Goal: Task Accomplishment & Management: Use online tool/utility

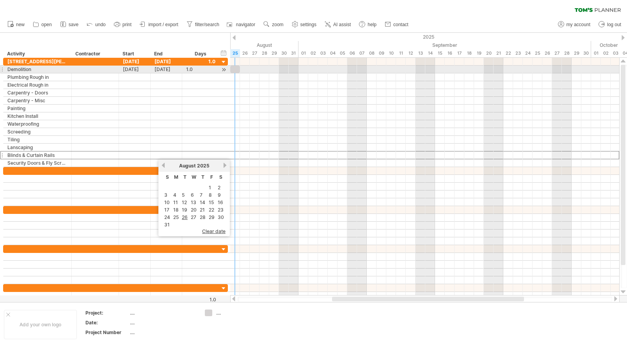
click at [236, 69] on div at bounding box center [235, 69] width 10 height 7
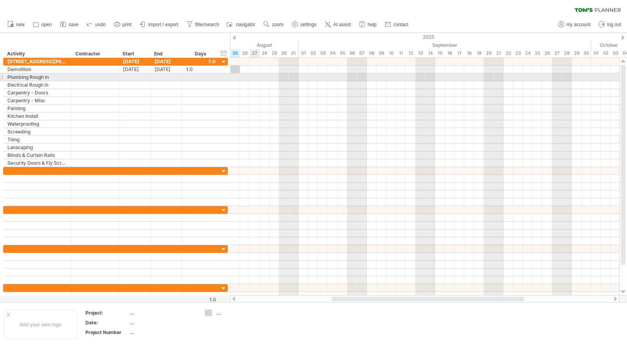
click at [255, 76] on div at bounding box center [424, 77] width 389 height 8
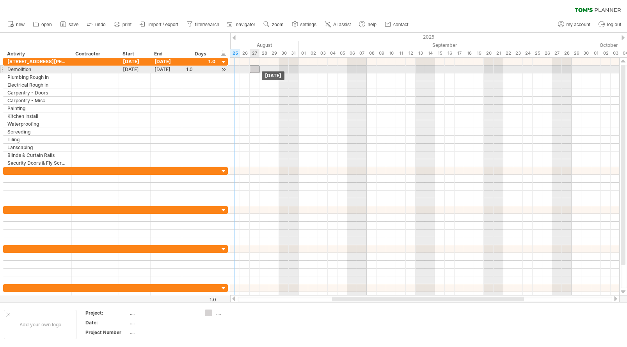
drag, startPoint x: 235, startPoint y: 70, endPoint x: 254, endPoint y: 69, distance: 19.2
click at [254, 69] on div at bounding box center [255, 69] width 10 height 7
drag, startPoint x: 255, startPoint y: 69, endPoint x: 236, endPoint y: 69, distance: 19.5
click at [236, 69] on div at bounding box center [235, 69] width 10 height 7
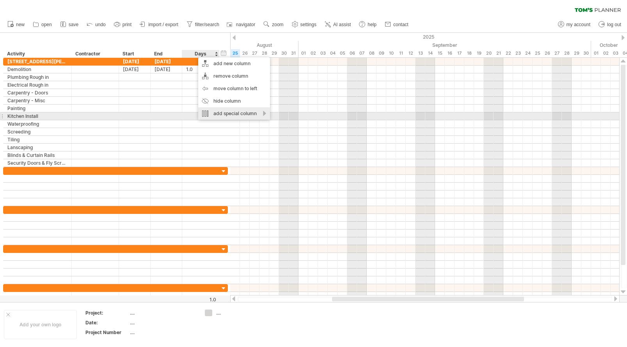
click at [230, 113] on div "add special column" at bounding box center [234, 113] width 72 height 12
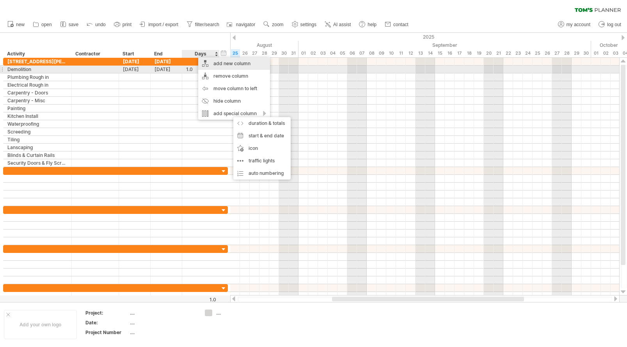
click at [209, 66] on div "add new column" at bounding box center [234, 63] width 72 height 12
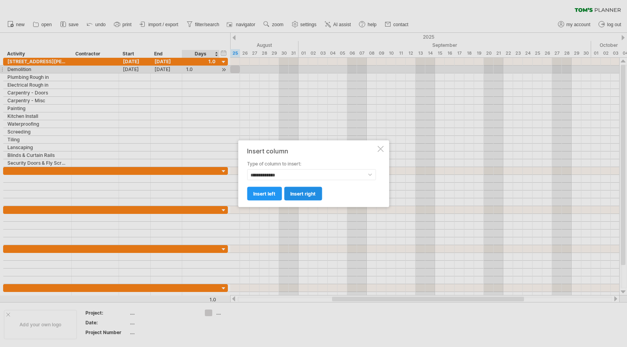
click at [296, 195] on span "insert right" at bounding box center [302, 193] width 25 height 6
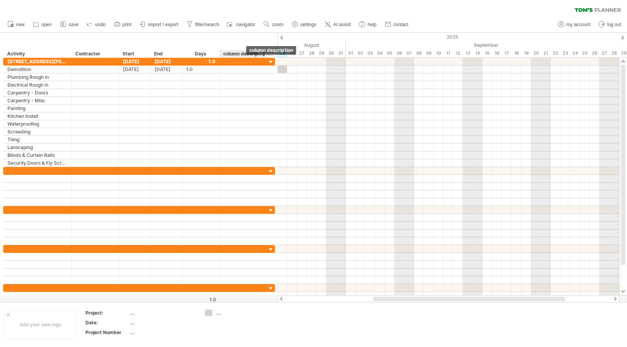
click at [244, 54] on div "column description" at bounding box center [242, 54] width 39 height 8
drag, startPoint x: 224, startPoint y: 53, endPoint x: 292, endPoint y: 58, distance: 68.9
click at [292, 58] on div "Trying to reach [DOMAIN_NAME] Connected again... 0% clear filter new" at bounding box center [313, 173] width 627 height 347
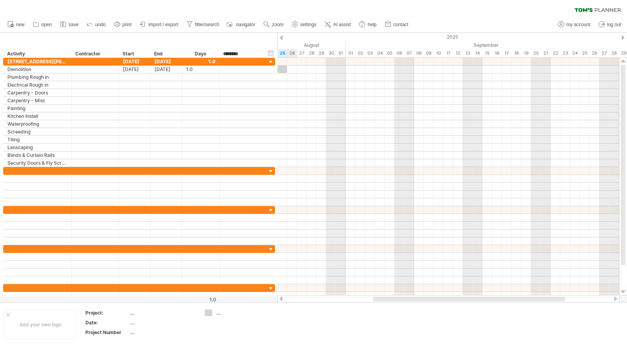
type input "*********"
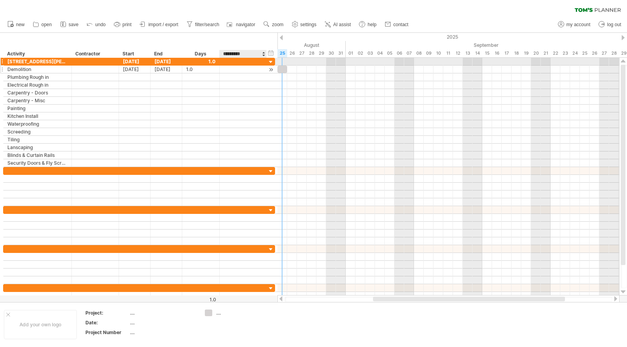
click at [253, 66] on div at bounding box center [243, 69] width 39 height 7
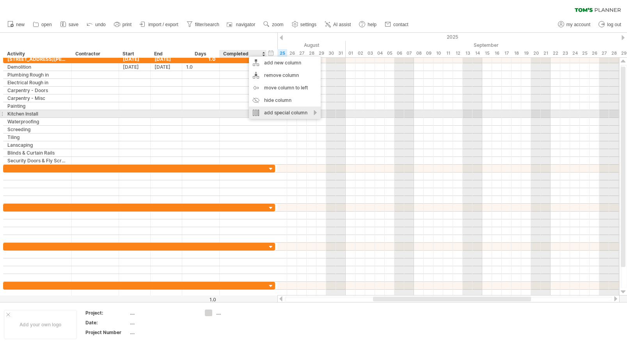
click at [291, 112] on div "add special column" at bounding box center [285, 113] width 72 height 12
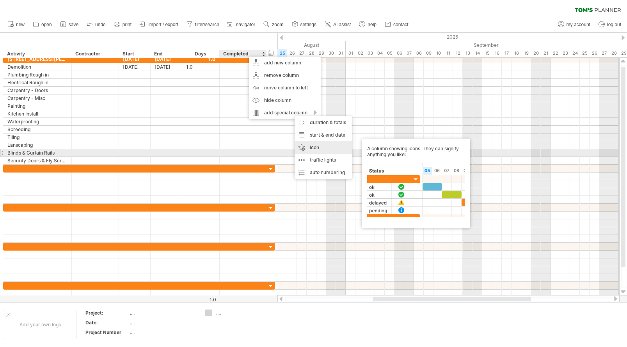
click at [318, 151] on div "icon A column showing icons. They can signify anything you like:" at bounding box center [323, 147] width 57 height 12
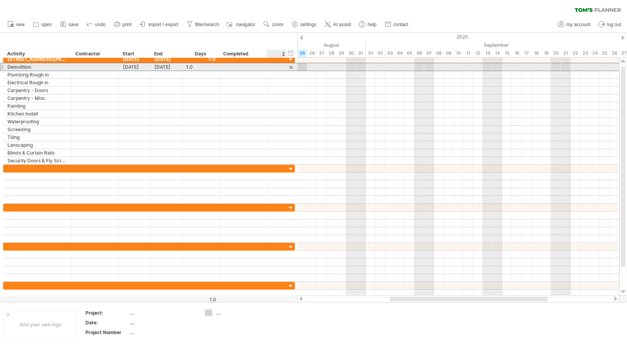
click at [270, 67] on div at bounding box center [277, 66] width 20 height 7
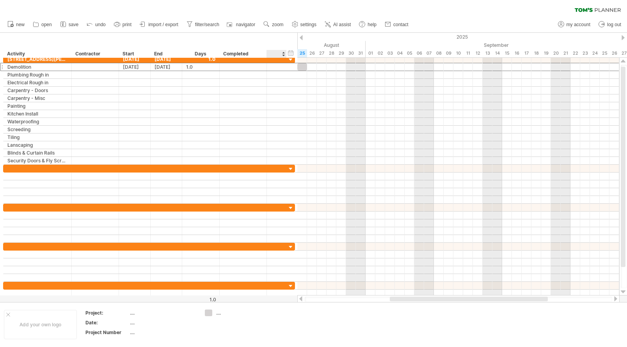
click at [277, 55] on div at bounding box center [277, 54] width 12 height 8
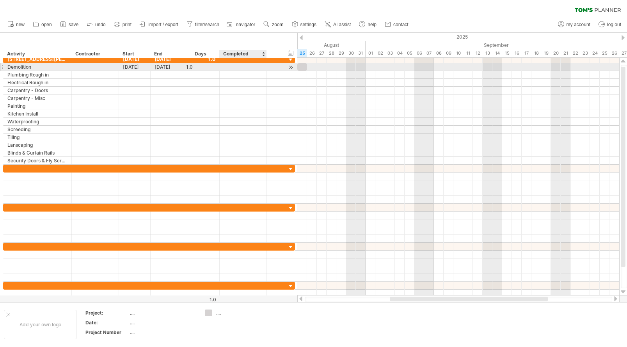
click at [258, 65] on div at bounding box center [243, 66] width 39 height 7
click at [279, 66] on div at bounding box center [277, 67] width 8 height 7
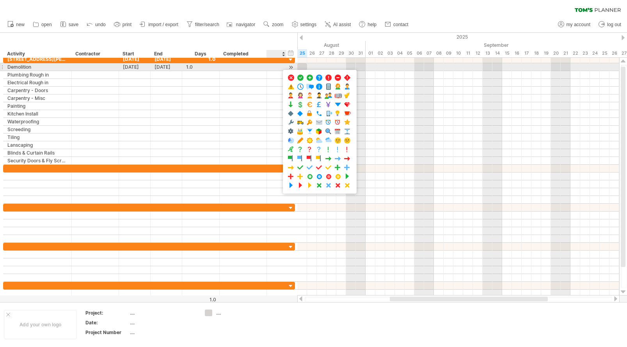
click at [278, 67] on div at bounding box center [277, 67] width 8 height 7
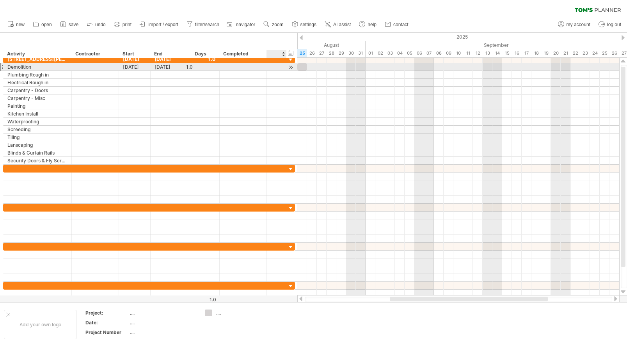
click at [283, 67] on div at bounding box center [277, 66] width 20 height 7
click at [280, 67] on div at bounding box center [277, 67] width 8 height 7
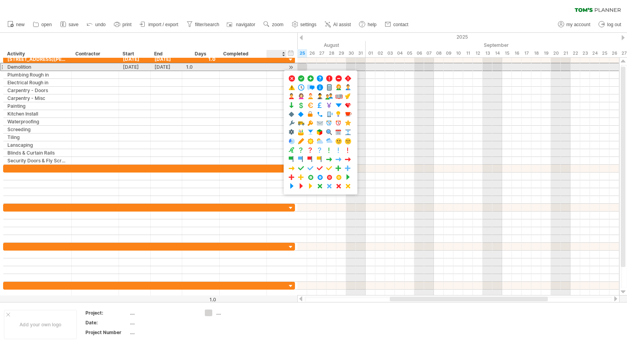
click at [255, 66] on div at bounding box center [243, 66] width 39 height 7
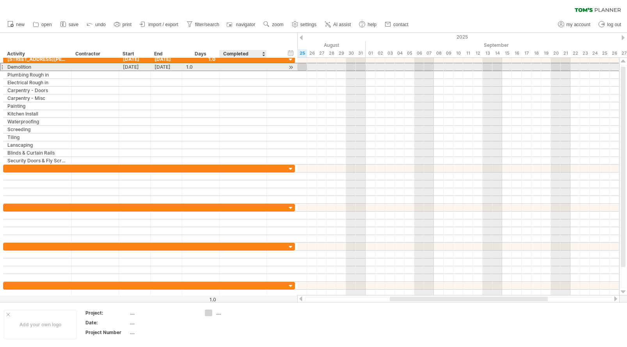
click at [248, 66] on input "text" at bounding box center [243, 66] width 39 height 7
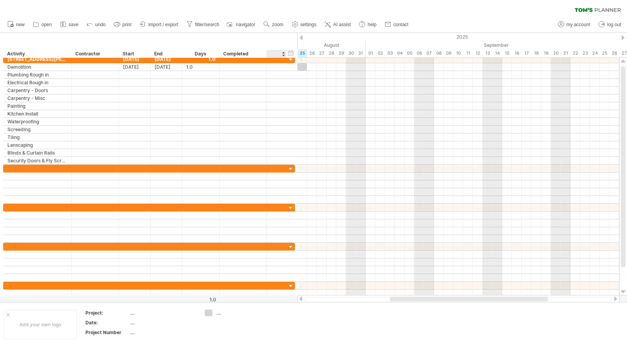
click at [274, 52] on div at bounding box center [277, 54] width 12 height 8
type input "******"
click at [251, 53] on div "Completed" at bounding box center [242, 54] width 39 height 8
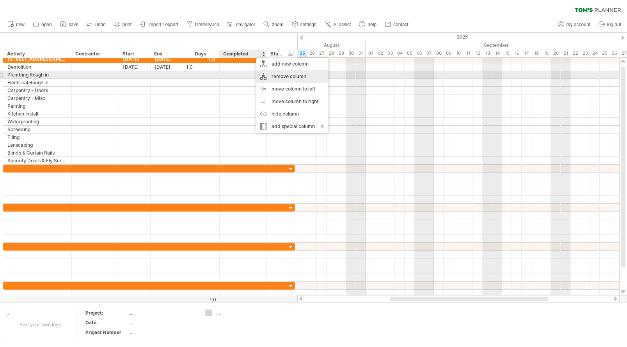
click at [279, 73] on div "remove column" at bounding box center [292, 76] width 72 height 12
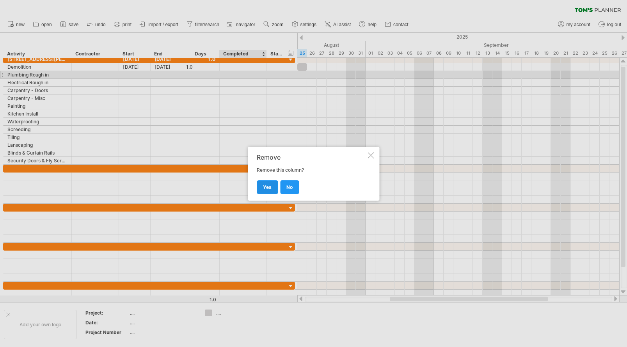
click at [266, 187] on span "yes" at bounding box center [267, 187] width 9 height 6
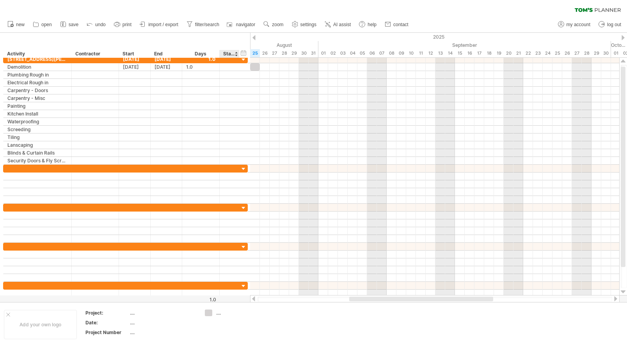
click at [235, 52] on div at bounding box center [236, 54] width 3 height 8
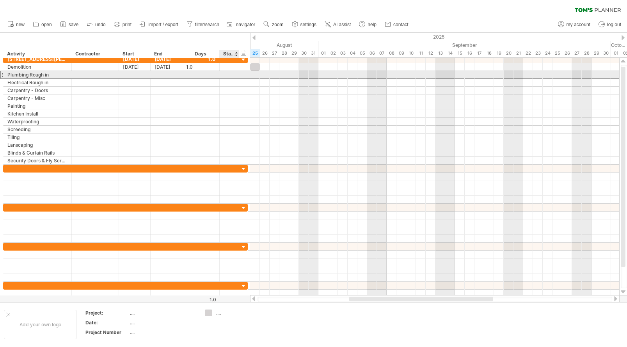
click at [233, 75] on div at bounding box center [230, 74] width 8 height 7
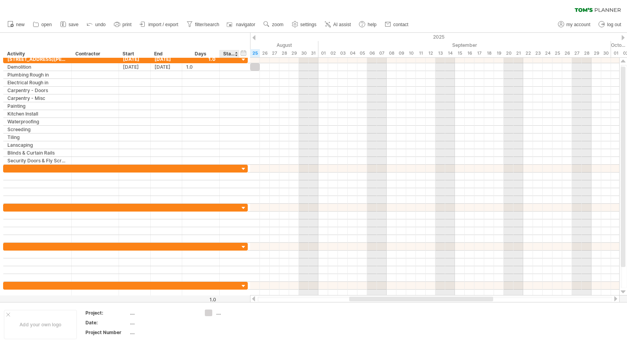
click at [236, 37] on div "**********" at bounding box center [125, 45] width 250 height 25
click at [246, 53] on div "hide start/end/duration show start/end/duration" at bounding box center [243, 53] width 7 height 8
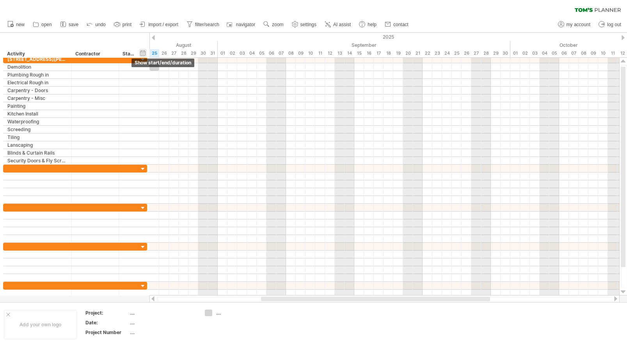
click at [141, 52] on div "hide start/end/duration show start/end/duration" at bounding box center [142, 53] width 7 height 8
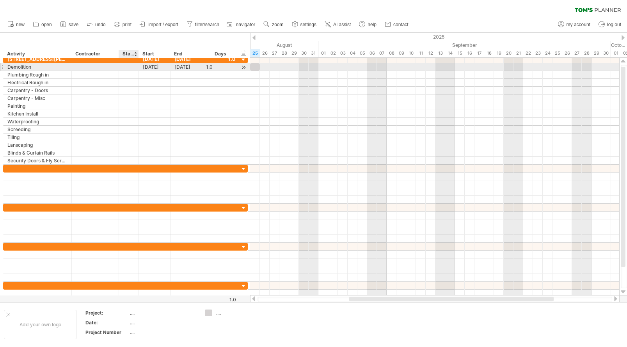
click at [129, 67] on div at bounding box center [129, 67] width 8 height 7
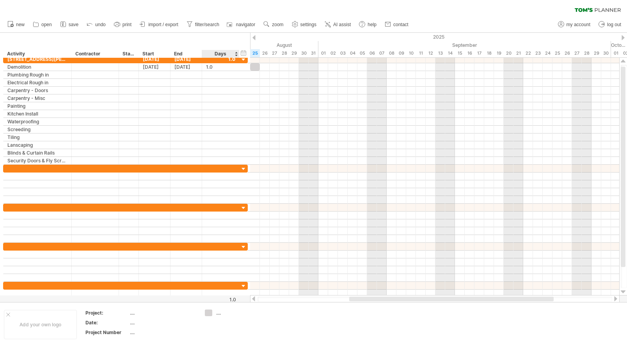
drag, startPoint x: 129, startPoint y: 53, endPoint x: 226, endPoint y: 56, distance: 96.8
click at [226, 56] on div "**********" at bounding box center [121, 54] width 236 height 8
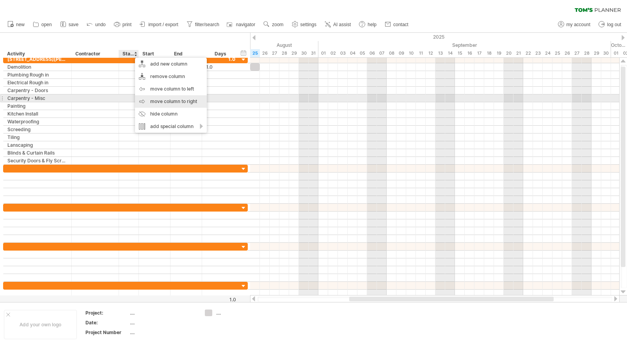
click at [176, 101] on div "move column to right" at bounding box center [171, 101] width 72 height 12
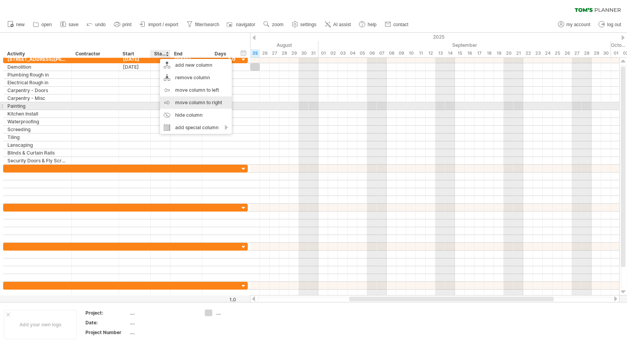
click at [178, 105] on div "move column to right" at bounding box center [196, 102] width 72 height 12
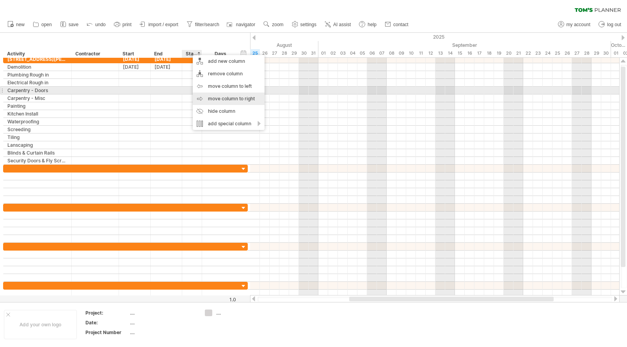
click at [219, 93] on div "move column to right" at bounding box center [229, 99] width 72 height 12
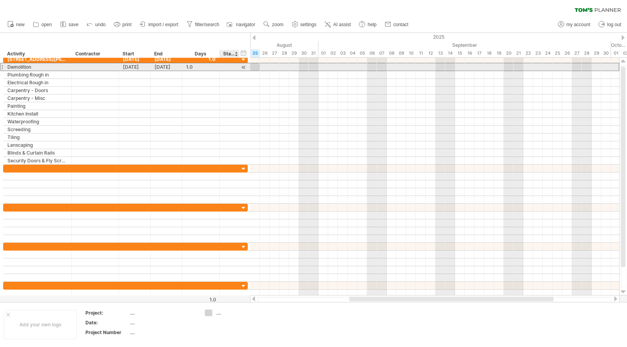
click at [230, 69] on div at bounding box center [230, 67] width 8 height 7
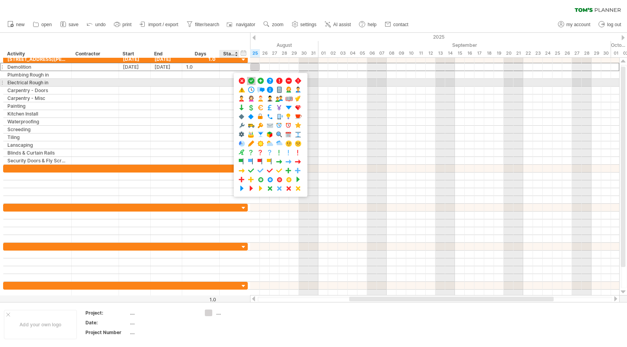
click at [250, 81] on span at bounding box center [251, 80] width 8 height 7
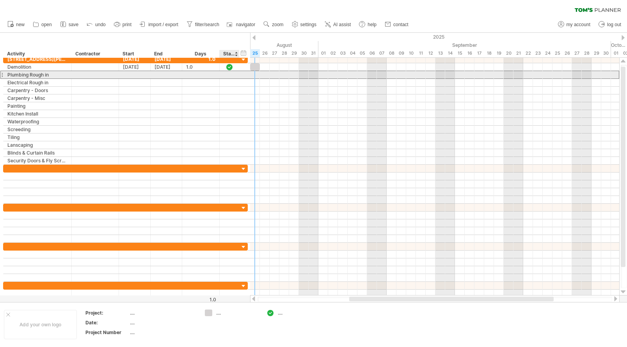
click at [233, 78] on div at bounding box center [230, 74] width 20 height 7
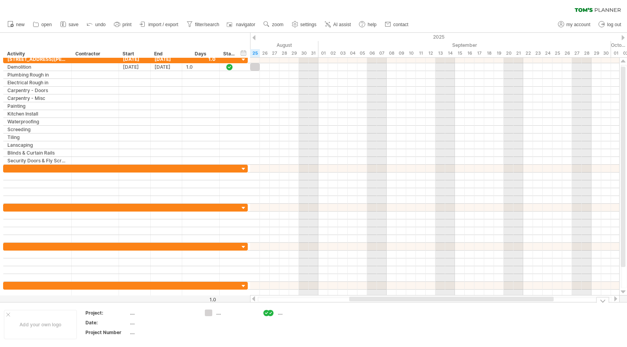
click at [271, 314] on div at bounding box center [271, 313] width 8 height 7
click at [280, 313] on div "...." at bounding box center [299, 313] width 43 height 7
click at [273, 314] on div at bounding box center [271, 313] width 8 height 7
click at [272, 313] on div at bounding box center [271, 313] width 8 height 7
click at [208, 313] on div "Trying to reach [DOMAIN_NAME] Connected again... 0% clear filter new" at bounding box center [313, 173] width 627 height 347
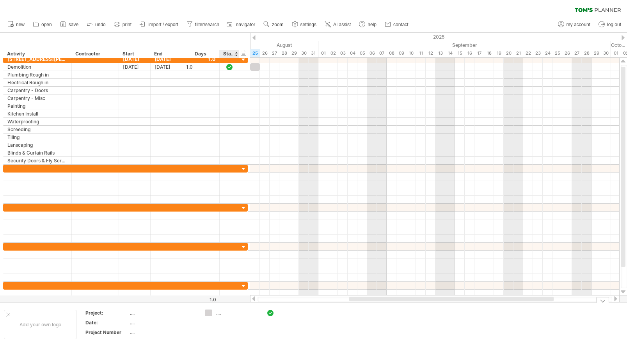
click at [218, 313] on div "...." at bounding box center [237, 313] width 43 height 7
click at [231, 313] on input "text" at bounding box center [235, 313] width 39 height 7
click at [229, 324] on td at bounding box center [232, 325] width 62 height 30
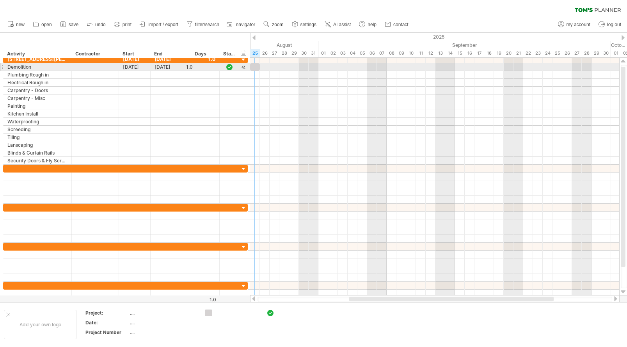
click at [254, 68] on div at bounding box center [255, 66] width 10 height 7
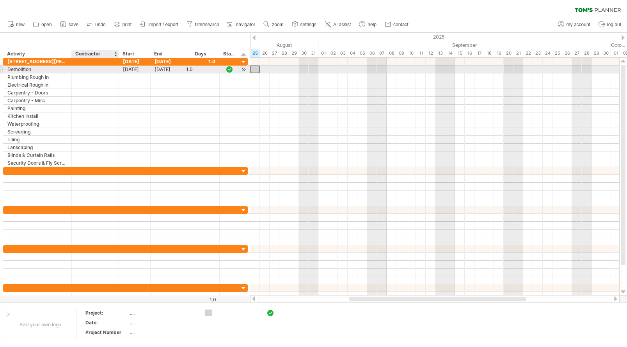
click at [98, 68] on div at bounding box center [95, 69] width 39 height 7
type input "***"
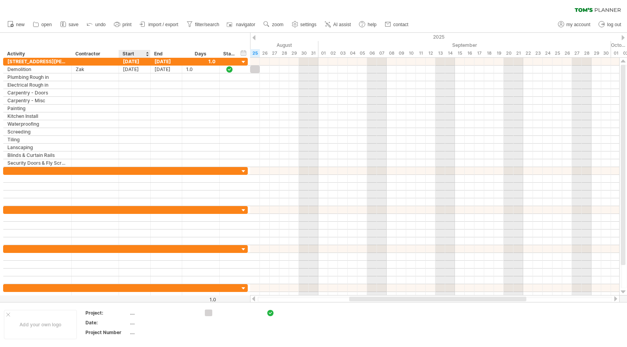
click at [135, 40] on div "**********" at bounding box center [125, 45] width 250 height 25
click at [244, 61] on div at bounding box center [243, 62] width 7 height 7
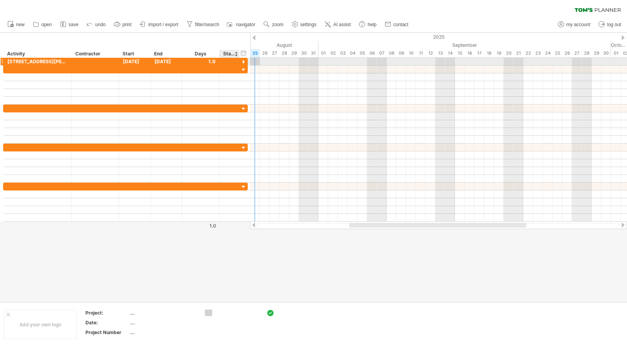
click at [244, 60] on div at bounding box center [243, 62] width 7 height 7
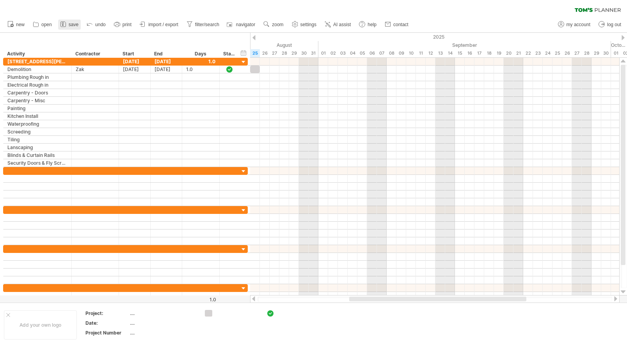
click at [69, 23] on span "save" at bounding box center [74, 24] width 10 height 5
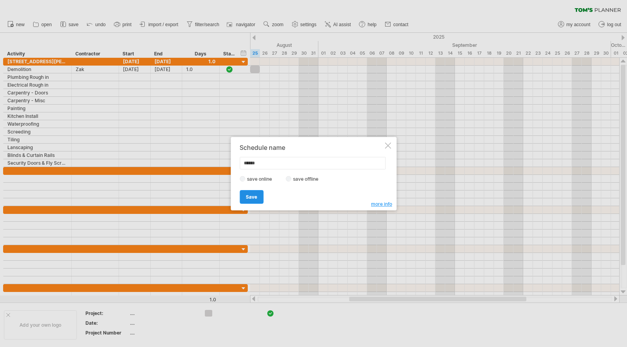
type input "******"
click at [256, 194] on span "Save" at bounding box center [251, 197] width 11 height 6
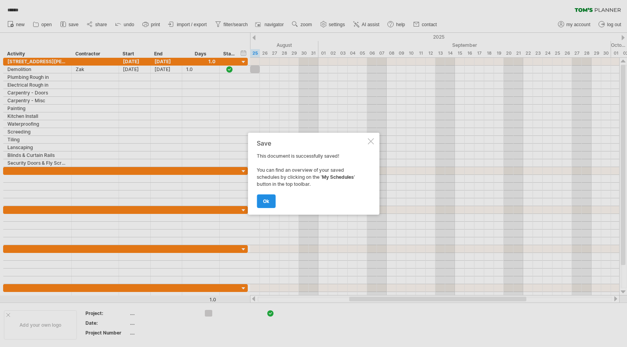
click at [269, 203] on span "ok" at bounding box center [266, 201] width 6 height 6
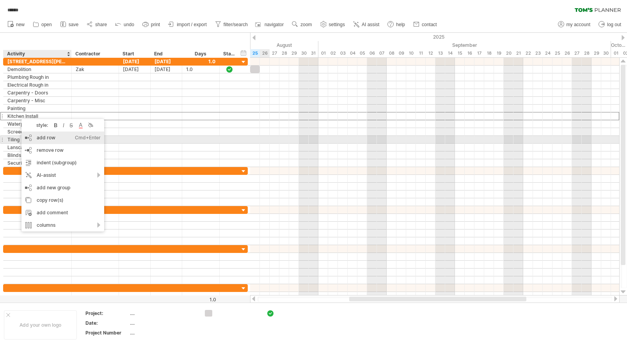
click at [49, 137] on div "add row Ctrl+Enter Cmd+Enter" at bounding box center [62, 138] width 83 height 12
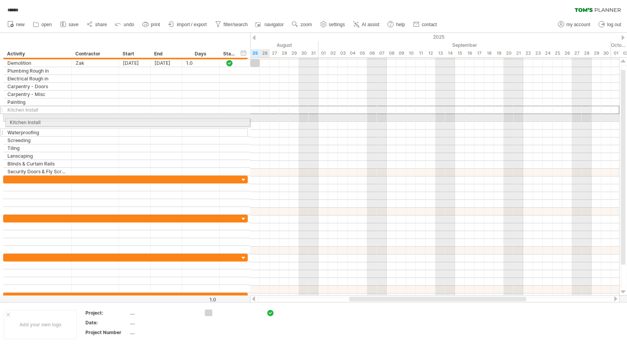
drag, startPoint x: 3, startPoint y: 111, endPoint x: 3, endPoint y: 121, distance: 10.1
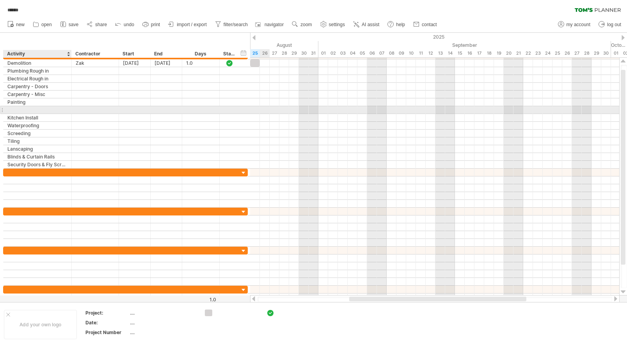
click at [12, 108] on div at bounding box center [37, 109] width 60 height 7
type input "**********"
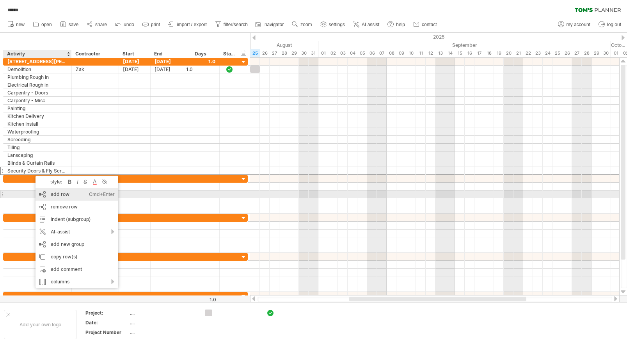
click at [65, 197] on div "add row Ctrl+Enter Cmd+Enter" at bounding box center [77, 194] width 83 height 12
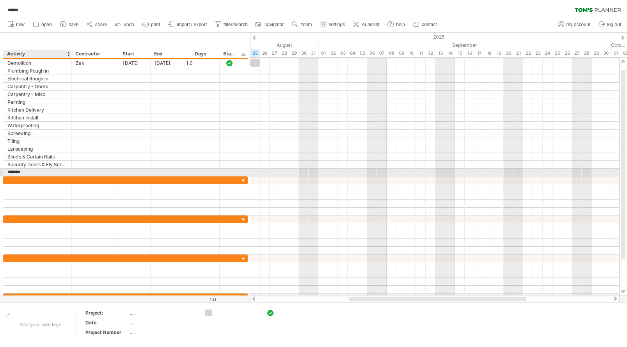
type input "********"
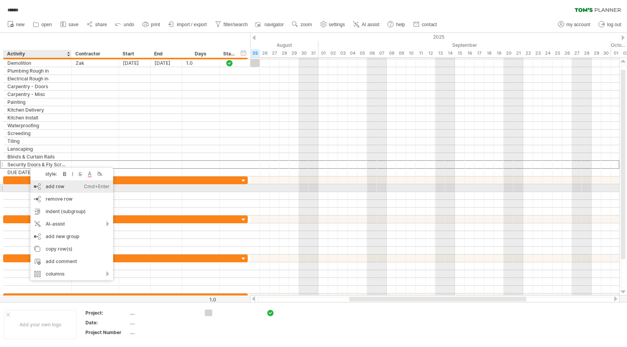
click at [56, 191] on div "add row Ctrl+Enter Cmd+Enter" at bounding box center [71, 186] width 83 height 12
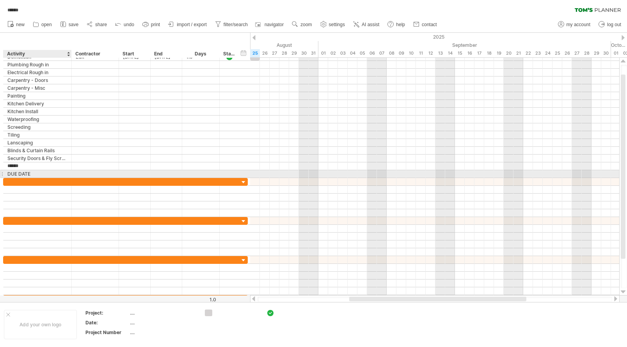
type input "*******"
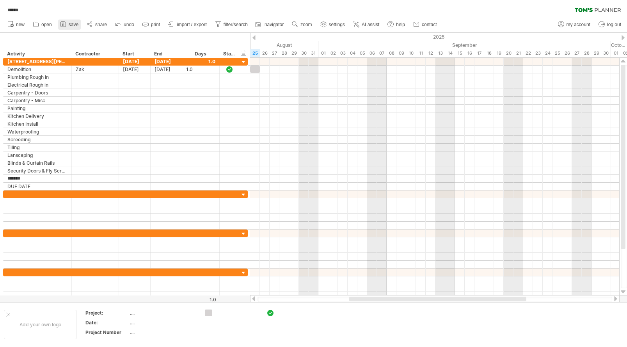
click at [72, 25] on span "save" at bounding box center [74, 24] width 10 height 5
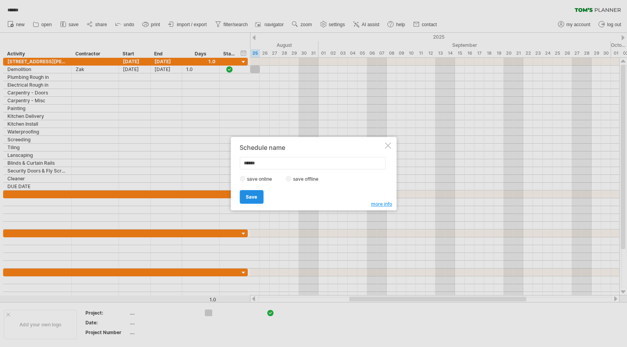
click at [250, 192] on link "Save" at bounding box center [252, 197] width 24 height 14
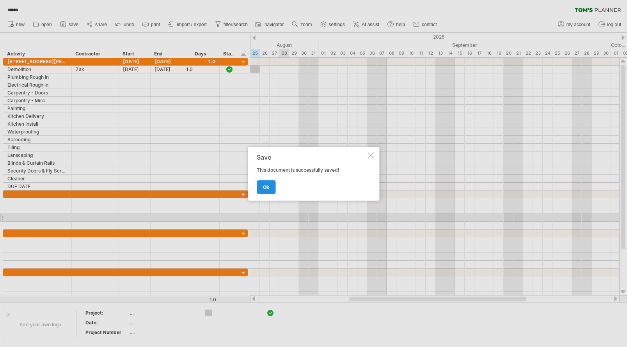
click at [273, 188] on link "ok" at bounding box center [266, 187] width 19 height 14
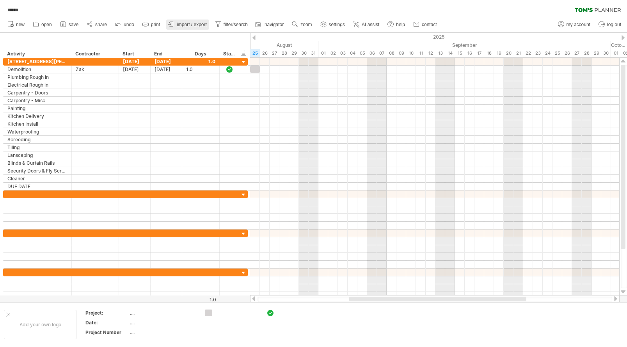
click at [200, 22] on span "import / export" at bounding box center [192, 24] width 30 height 5
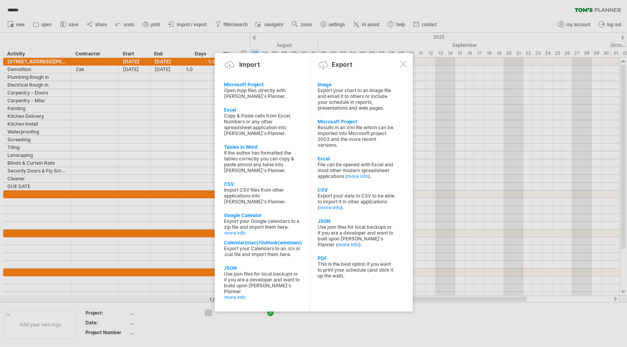
click at [404, 64] on div at bounding box center [403, 64] width 6 height 6
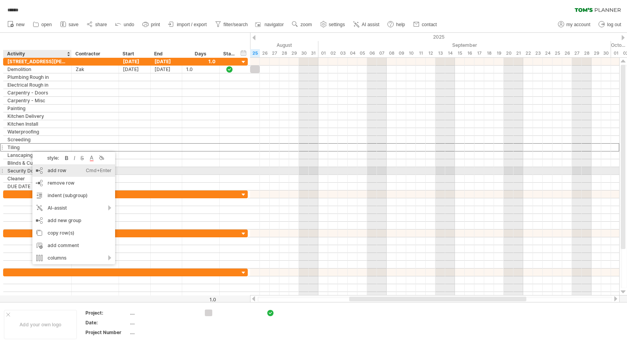
click at [52, 170] on div "add row Ctrl+Enter Cmd+Enter" at bounding box center [73, 170] width 83 height 12
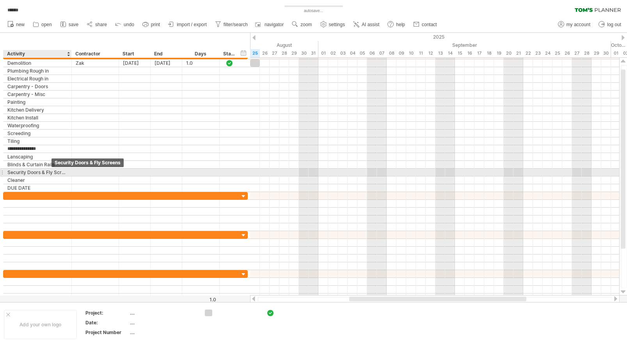
type input "**********"
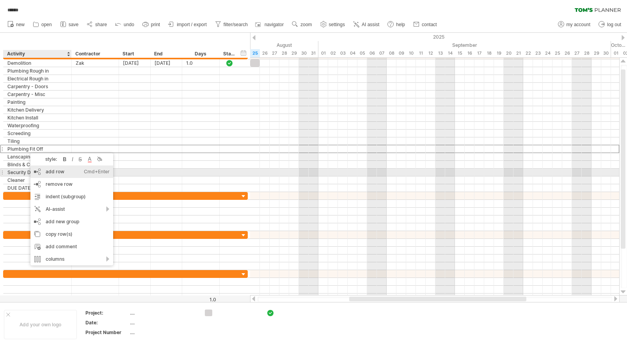
click at [64, 172] on div "add row Ctrl+Enter Cmd+Enter" at bounding box center [71, 172] width 83 height 12
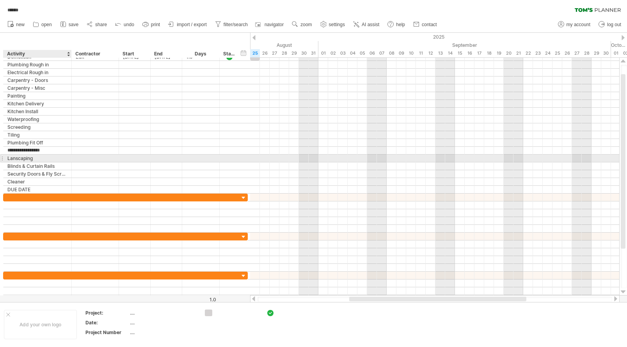
type input "**********"
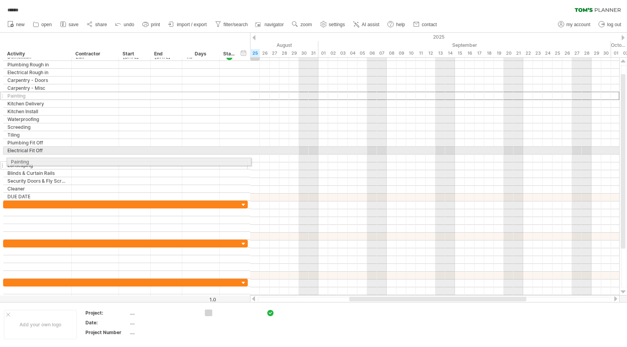
drag, startPoint x: 3, startPoint y: 95, endPoint x: 4, endPoint y: 160, distance: 65.6
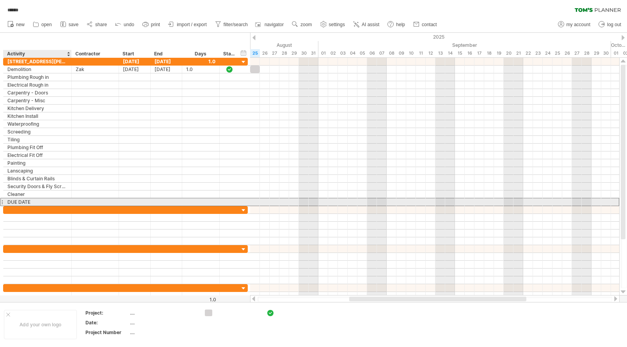
click at [34, 200] on div "DUE DATE" at bounding box center [37, 201] width 60 height 7
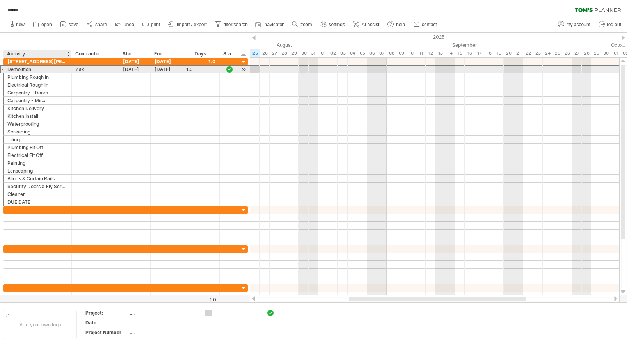
click at [44, 69] on div "Demolition" at bounding box center [37, 69] width 60 height 7
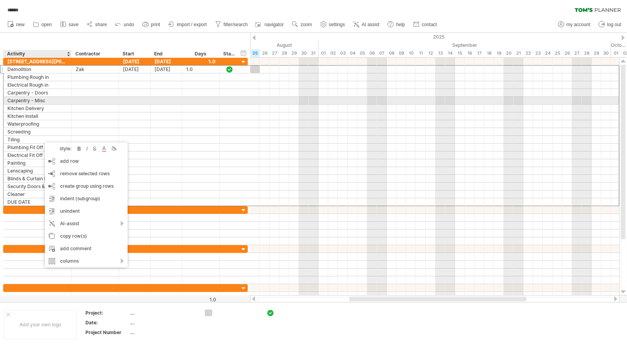
click at [47, 101] on div "Carpentry - Misc" at bounding box center [37, 100] width 60 height 7
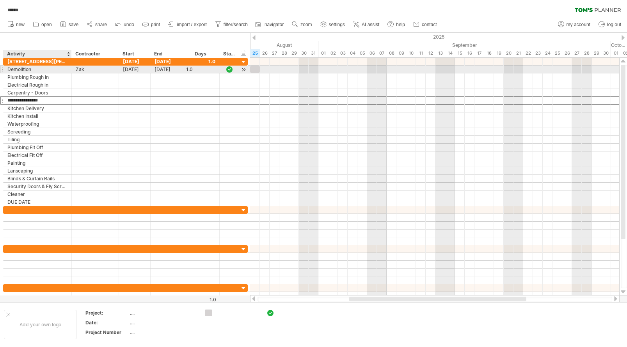
click at [16, 68] on div "Demolition" at bounding box center [37, 69] width 60 height 7
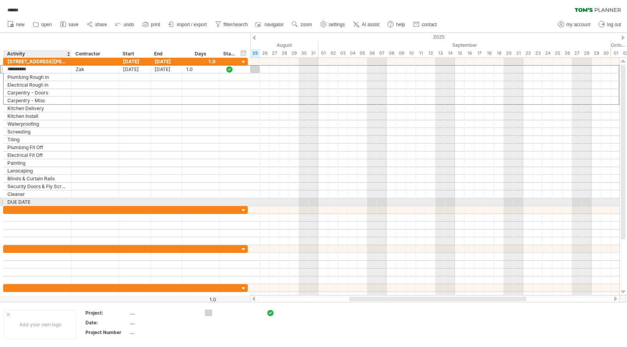
click at [34, 203] on div "DUE DATE" at bounding box center [37, 201] width 60 height 7
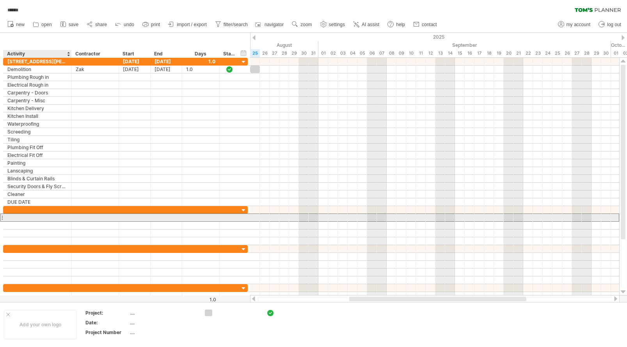
click at [25, 217] on div at bounding box center [37, 217] width 60 height 7
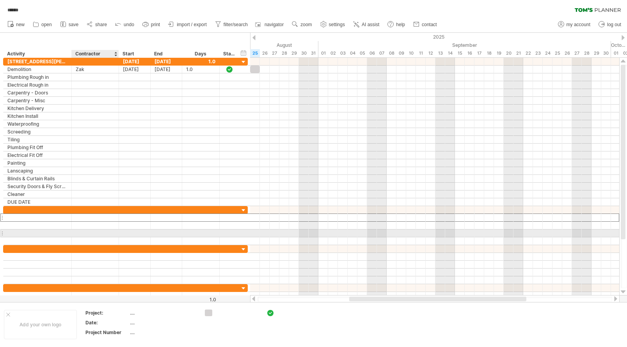
click at [75, 234] on div at bounding box center [95, 233] width 47 height 7
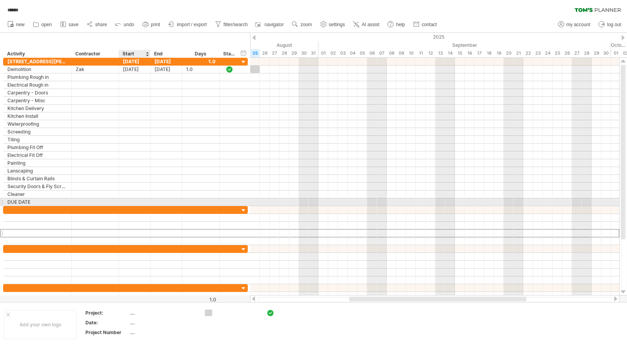
click at [135, 200] on div at bounding box center [135, 201] width 32 height 7
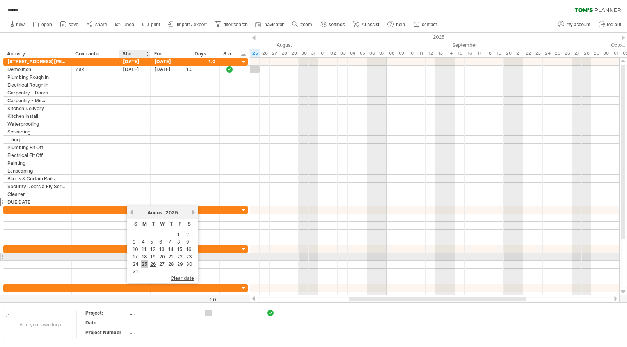
click at [144, 261] on link "25" at bounding box center [144, 263] width 7 height 7
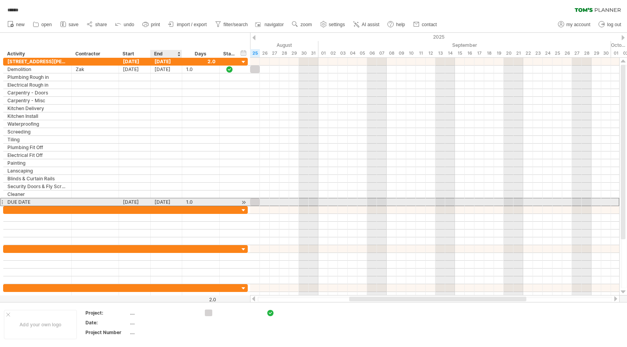
click at [166, 201] on div "[DATE]" at bounding box center [167, 201] width 32 height 7
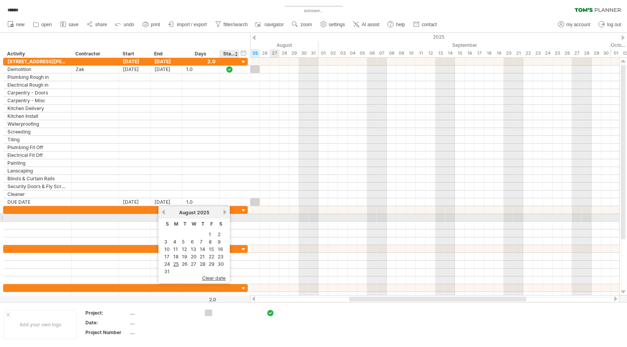
click at [224, 215] on div "previous next [DATE]" at bounding box center [193, 212] width 71 height 12
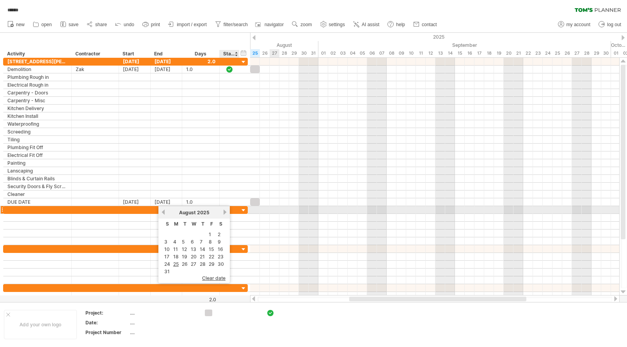
click at [224, 210] on link "next" at bounding box center [225, 212] width 6 height 6
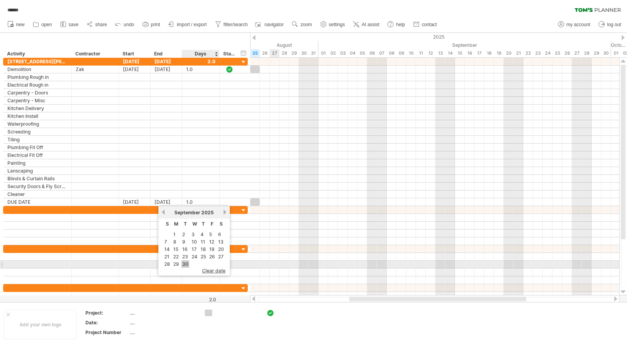
click at [184, 264] on link "30" at bounding box center [186, 263] width 8 height 7
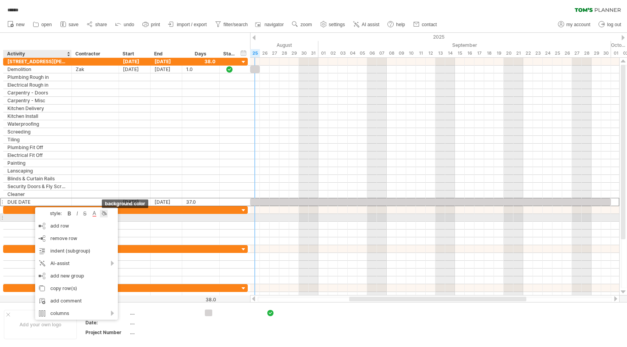
click at [105, 214] on div at bounding box center [104, 214] width 8 height 8
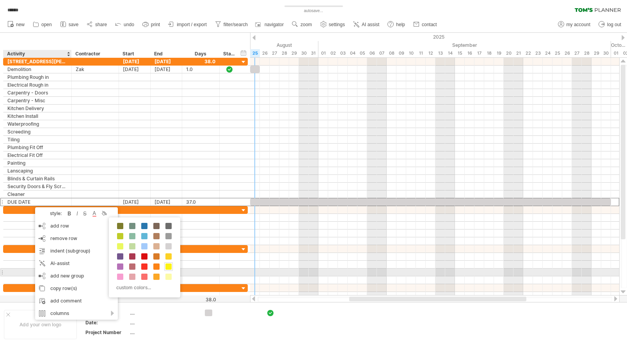
click at [169, 269] on span at bounding box center [169, 266] width 6 height 6
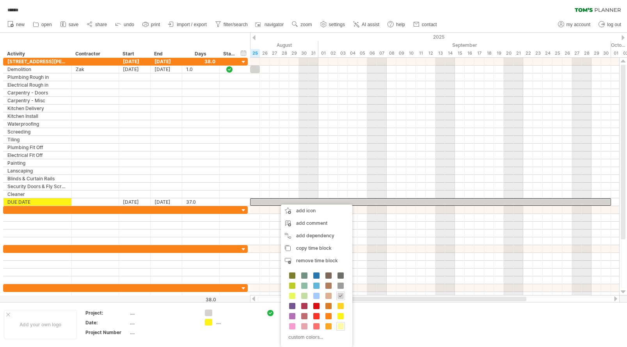
click at [341, 326] on span at bounding box center [341, 326] width 6 height 6
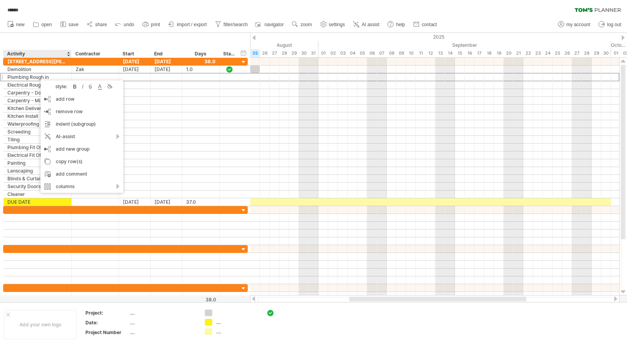
click at [63, 38] on div "**********" at bounding box center [125, 45] width 250 height 25
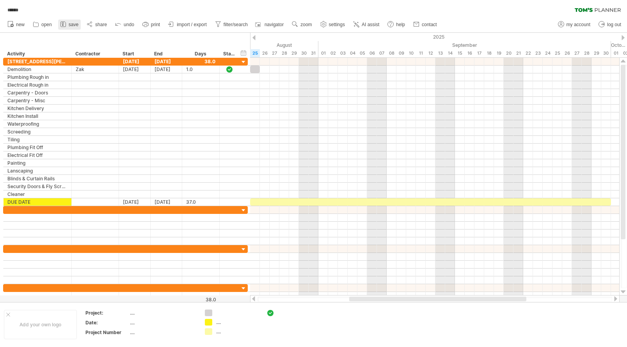
click at [66, 26] on icon at bounding box center [63, 24] width 8 height 8
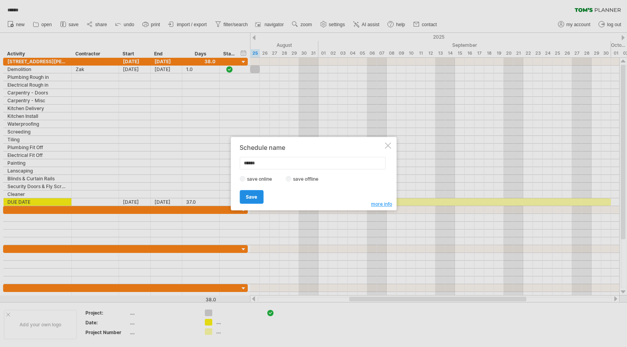
click at [249, 197] on span "Save" at bounding box center [251, 197] width 11 height 6
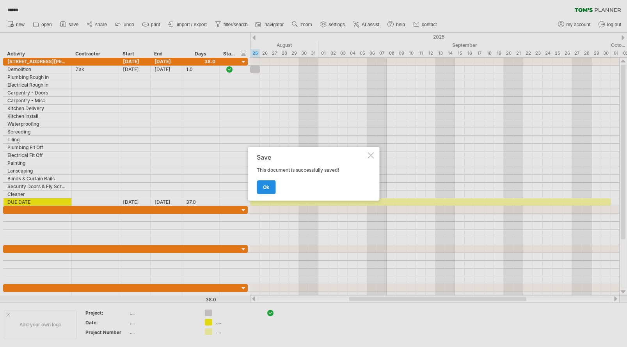
click at [266, 184] on span "ok" at bounding box center [266, 187] width 6 height 6
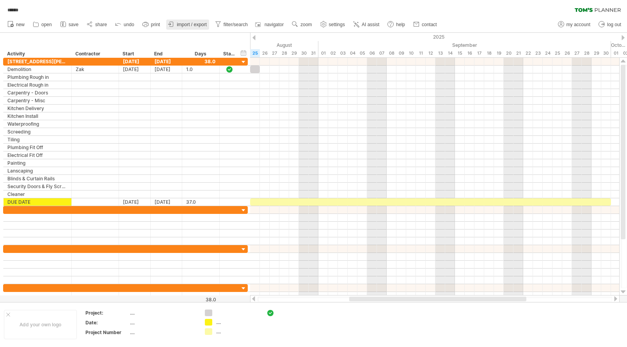
click at [198, 27] on span "import / export" at bounding box center [192, 24] width 30 height 5
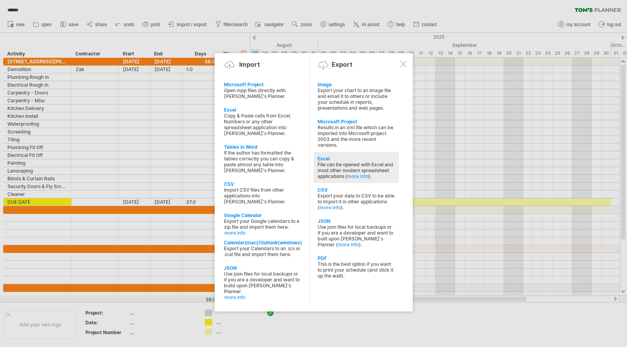
click at [342, 167] on div "File can be opened with Excel and most other modern spreadsheet applications ( …" at bounding box center [356, 171] width 77 height 18
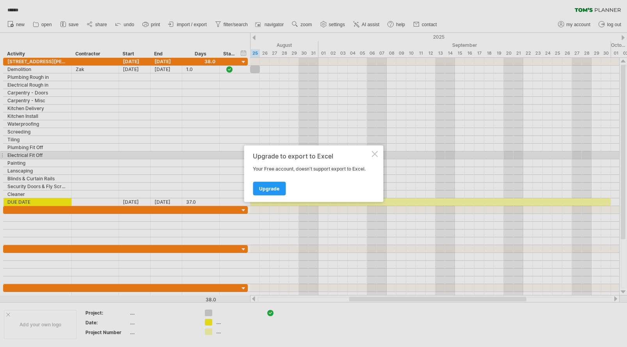
click at [376, 153] on div at bounding box center [375, 154] width 6 height 6
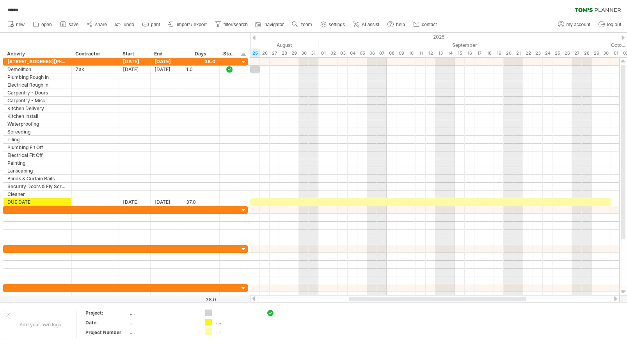
click at [487, 13] on div "****** clear filter reapply filter" at bounding box center [313, 8] width 627 height 16
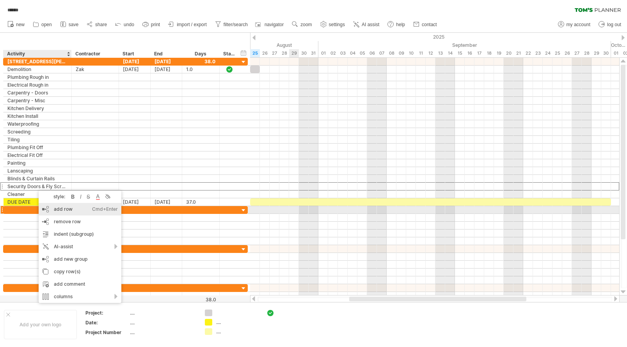
click at [60, 208] on div "add row Ctrl+Enter Cmd+Enter" at bounding box center [80, 209] width 83 height 12
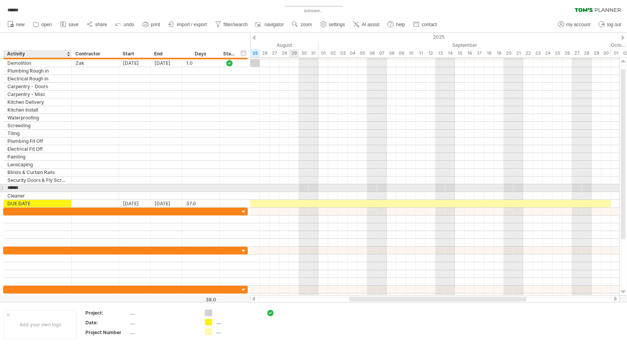
type input "**********"
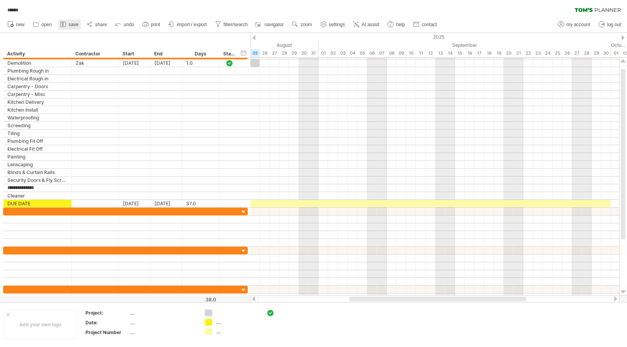
click at [68, 25] on link "save" at bounding box center [69, 25] width 23 height 10
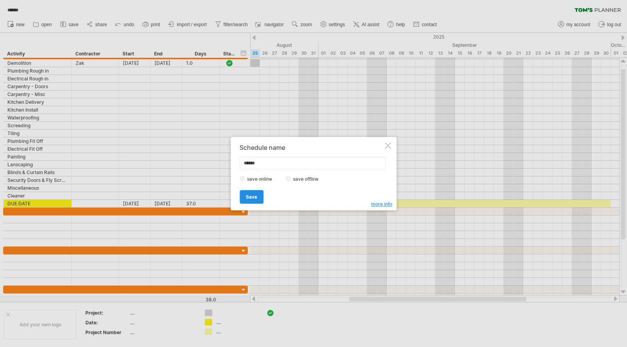
click at [253, 197] on span "Save" at bounding box center [251, 197] width 11 height 6
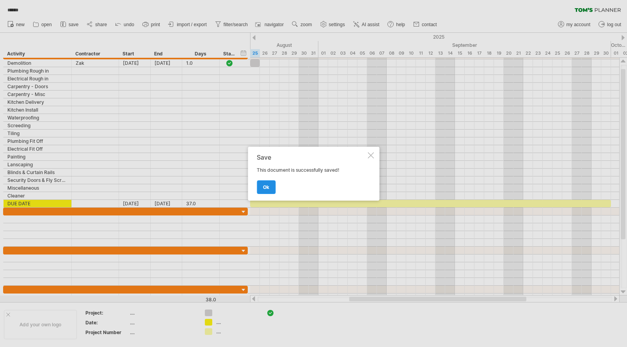
click at [265, 188] on span "ok" at bounding box center [266, 187] width 6 height 6
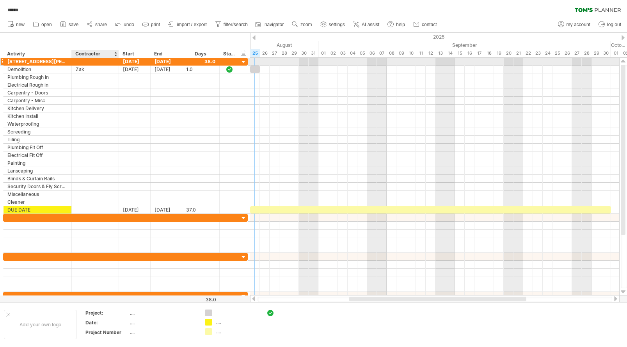
click at [94, 61] on div at bounding box center [95, 61] width 39 height 7
click at [247, 62] on div at bounding box center [243, 62] width 7 height 7
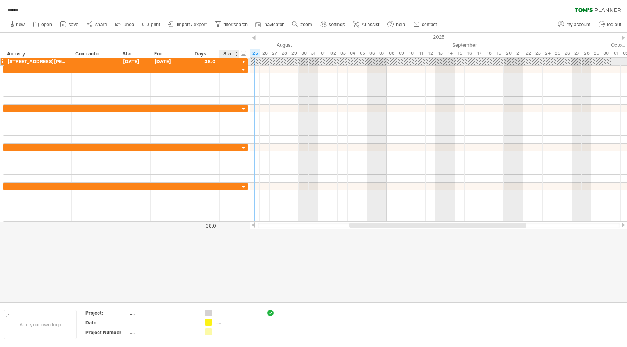
click at [244, 61] on div at bounding box center [243, 62] width 7 height 7
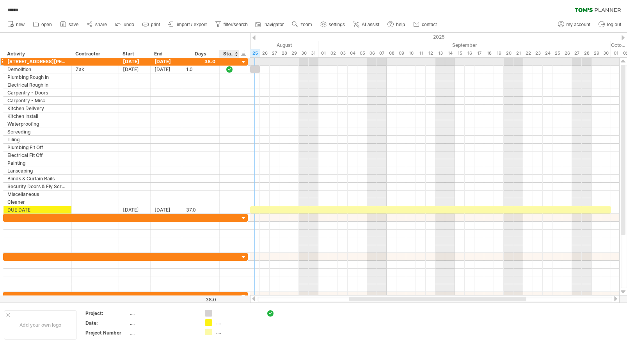
click at [244, 61] on div at bounding box center [243, 62] width 7 height 7
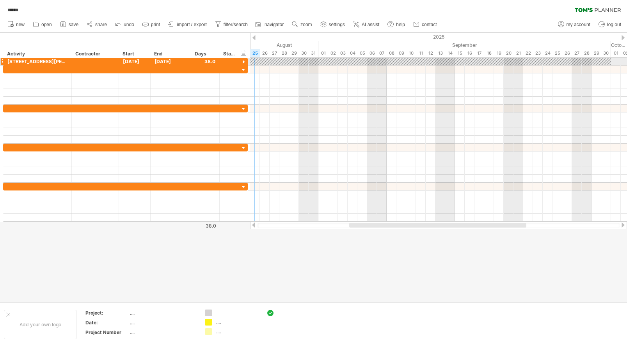
click at [244, 61] on div at bounding box center [243, 62] width 7 height 7
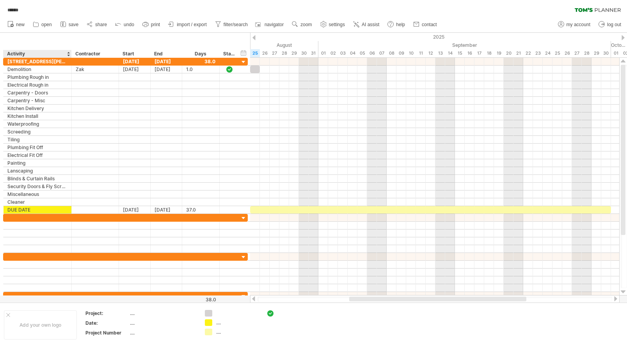
click at [60, 54] on div "Activity" at bounding box center [37, 54] width 60 height 8
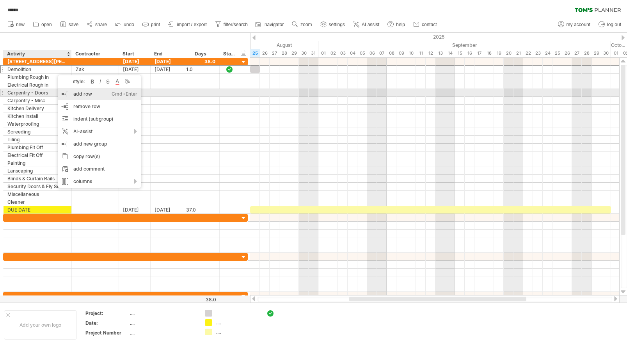
click at [79, 94] on div "add row Ctrl+Enter Cmd+Enter" at bounding box center [99, 94] width 83 height 12
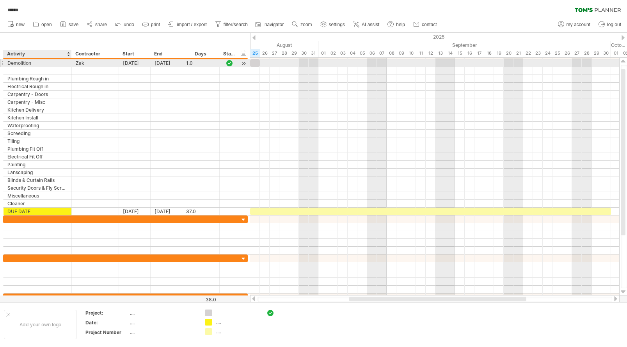
click at [40, 61] on div "Demolition" at bounding box center [37, 62] width 60 height 7
type input "**********"
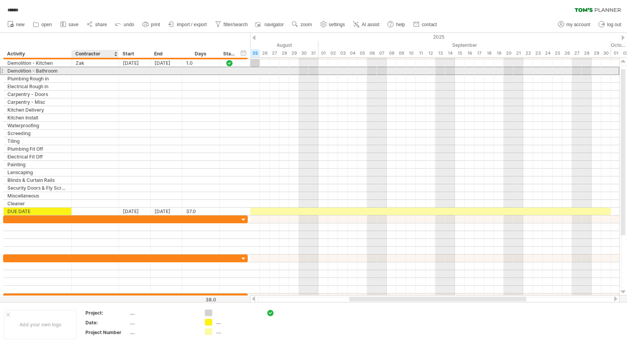
click at [82, 71] on div at bounding box center [95, 70] width 39 height 7
type input "***"
click at [133, 72] on div at bounding box center [135, 70] width 32 height 7
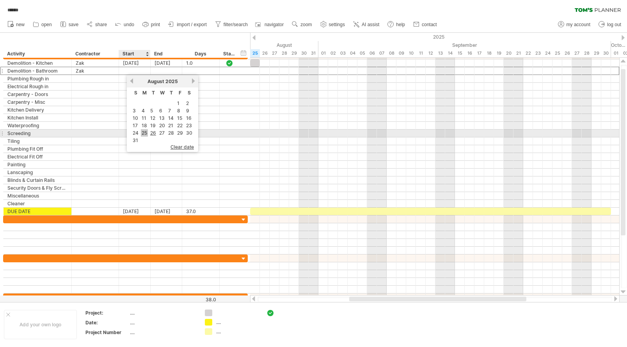
click at [148, 132] on link "25" at bounding box center [144, 132] width 7 height 7
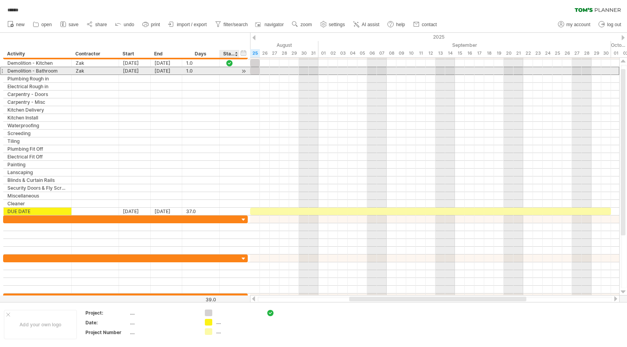
click at [231, 72] on div at bounding box center [230, 71] width 8 height 7
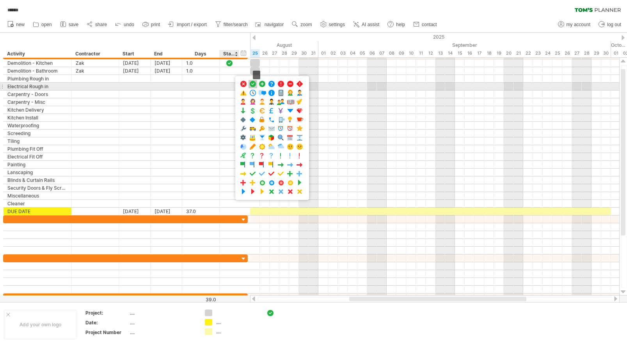
click at [255, 85] on span at bounding box center [253, 83] width 8 height 7
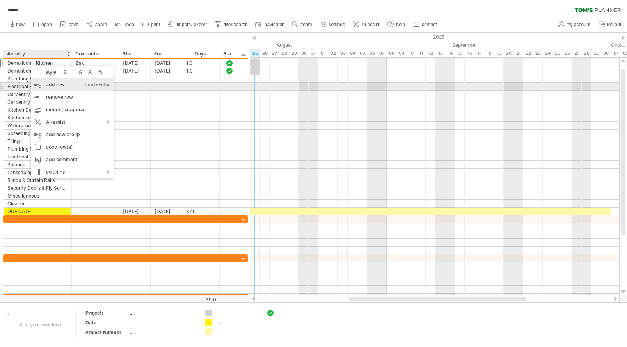
click at [49, 83] on div "add row Ctrl+Enter Cmd+Enter" at bounding box center [72, 84] width 83 height 12
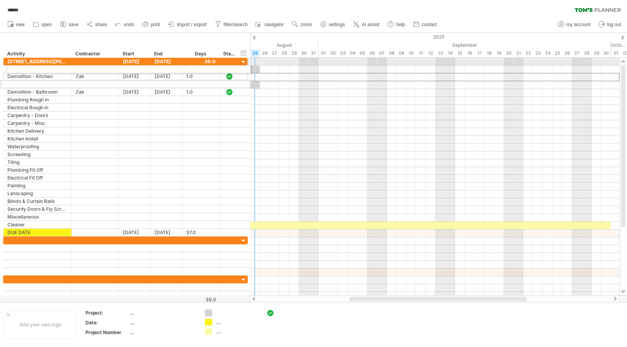
drag, startPoint x: 3, startPoint y: 77, endPoint x: 4, endPoint y: 68, distance: 9.0
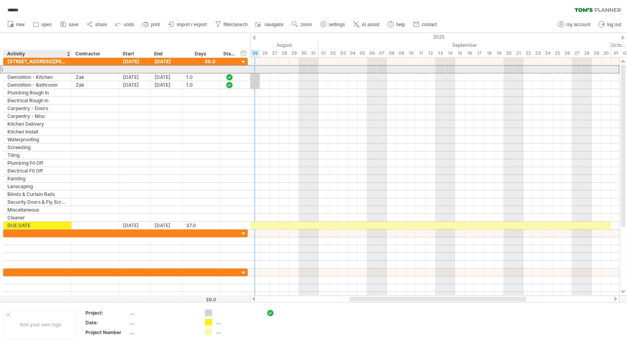
click at [16, 69] on div at bounding box center [37, 69] width 60 height 7
type input "**********"
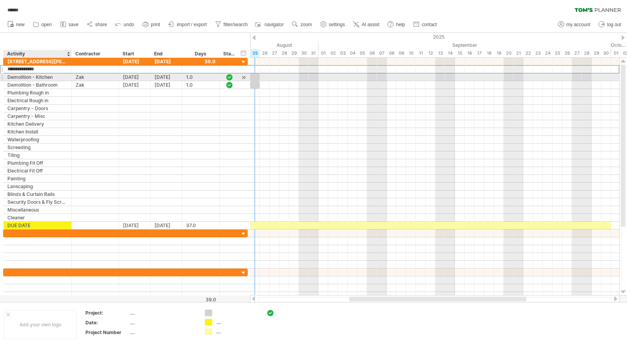
click at [34, 76] on div "Demolition - Kitchen" at bounding box center [37, 76] width 60 height 7
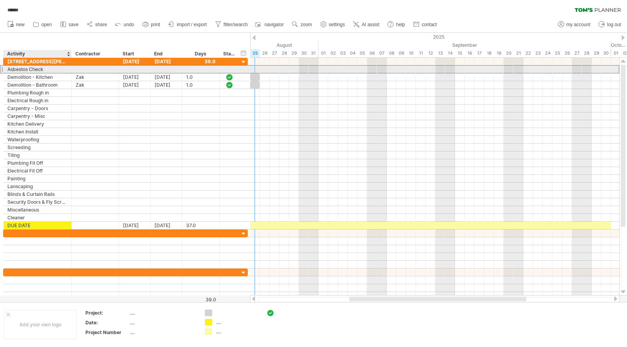
click at [34, 72] on div "Asbestos Check" at bounding box center [37, 69] width 60 height 7
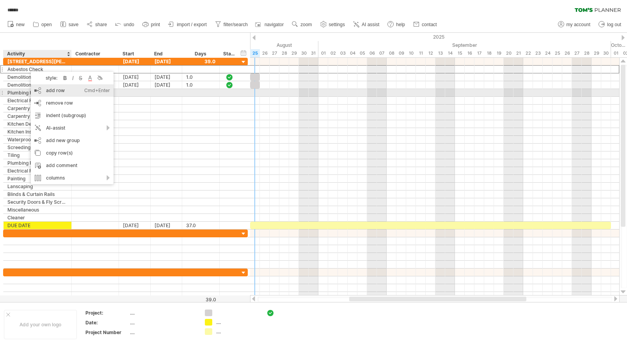
click at [53, 92] on div "add row Ctrl+Enter Cmd+Enter" at bounding box center [72, 90] width 83 height 12
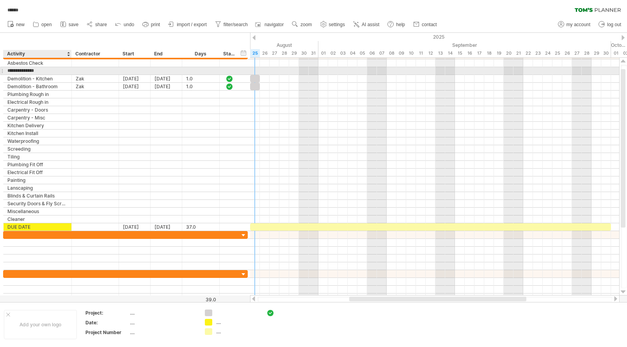
type input "**********"
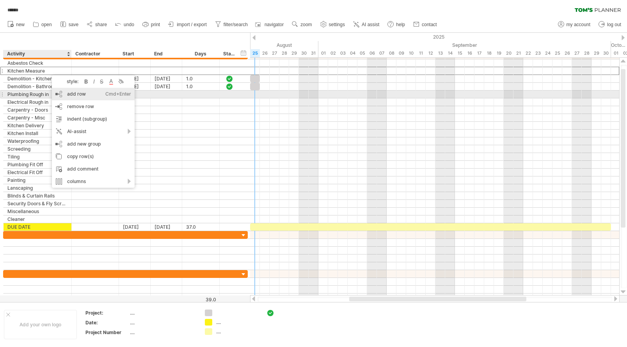
click at [80, 97] on div "add row Ctrl+Enter Cmd+Enter" at bounding box center [93, 94] width 83 height 12
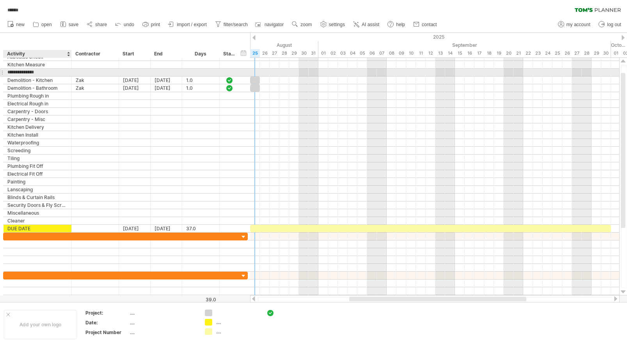
type input "**********"
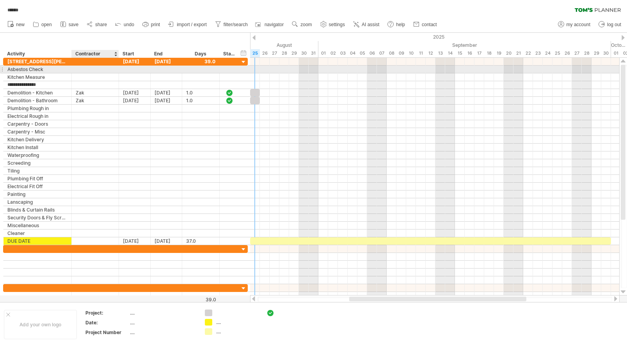
click at [96, 72] on div at bounding box center [95, 69] width 39 height 7
type input "*"
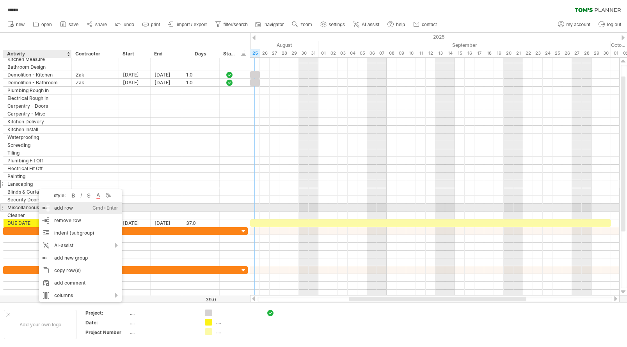
click at [57, 206] on div "add row Ctrl+Enter Cmd+Enter" at bounding box center [80, 208] width 83 height 12
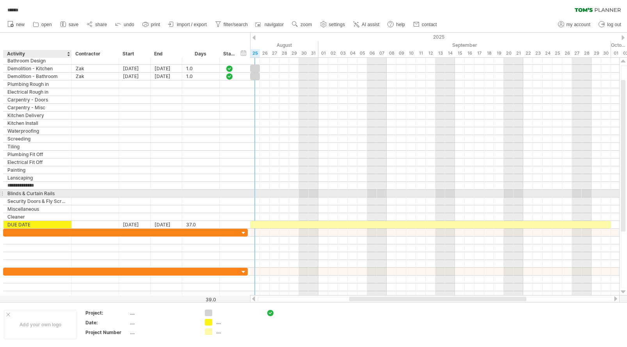
type input "**********"
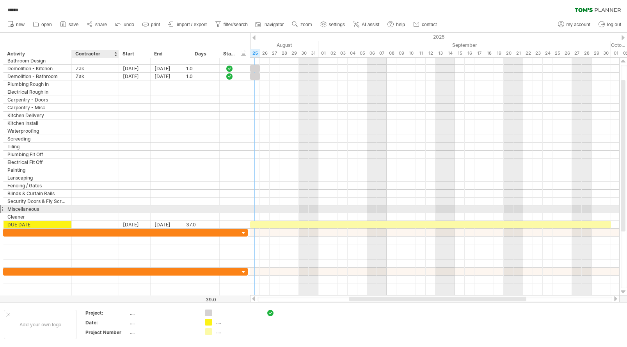
click at [80, 207] on div at bounding box center [95, 208] width 39 height 7
type input "******"
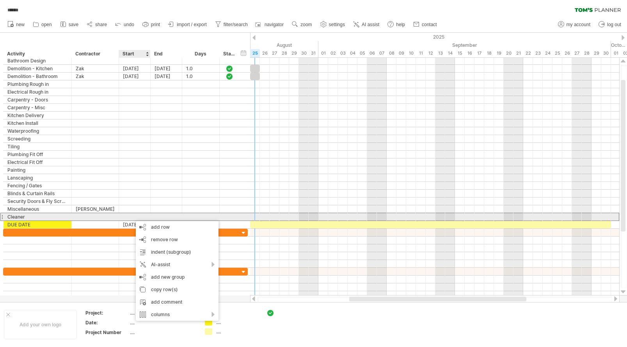
click at [137, 214] on div at bounding box center [135, 216] width 32 height 7
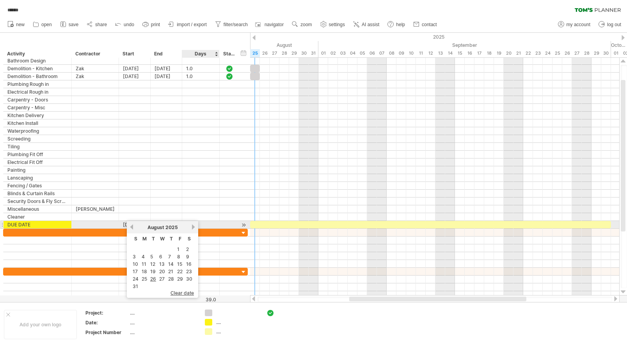
click at [192, 225] on link "next" at bounding box center [193, 227] width 6 height 6
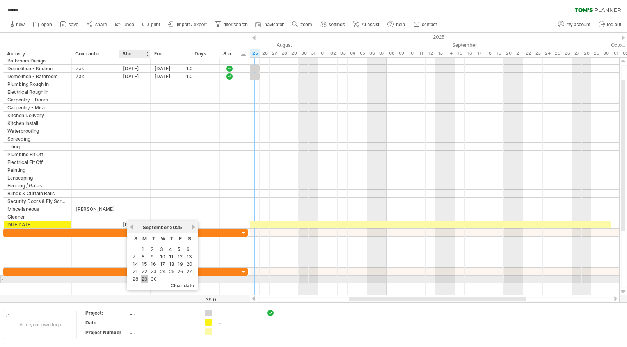
click at [146, 279] on link "29" at bounding box center [144, 278] width 7 height 7
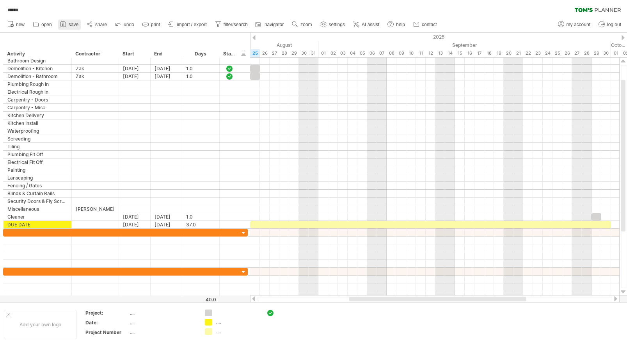
click at [70, 22] on span "save" at bounding box center [74, 24] width 10 height 5
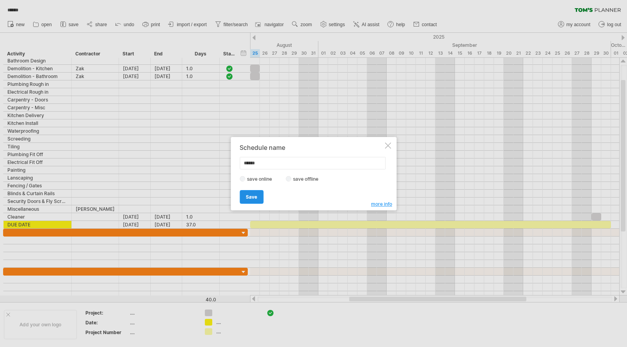
click at [260, 200] on link "Save" at bounding box center [252, 197] width 24 height 14
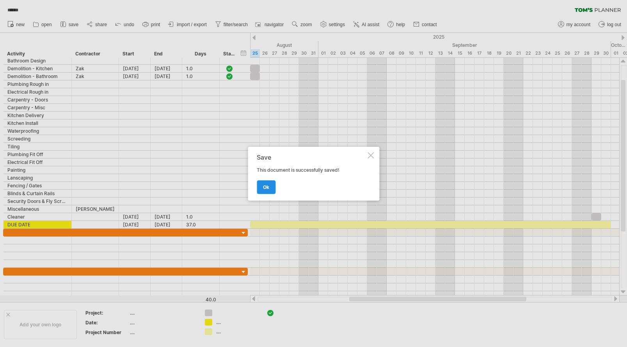
click at [263, 184] on span "ok" at bounding box center [266, 187] width 6 height 6
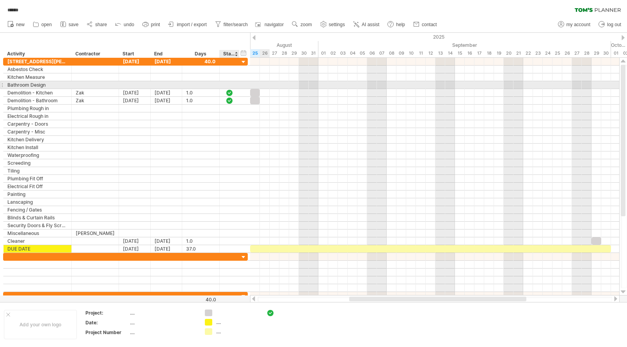
click at [231, 85] on div at bounding box center [230, 85] width 8 height 7
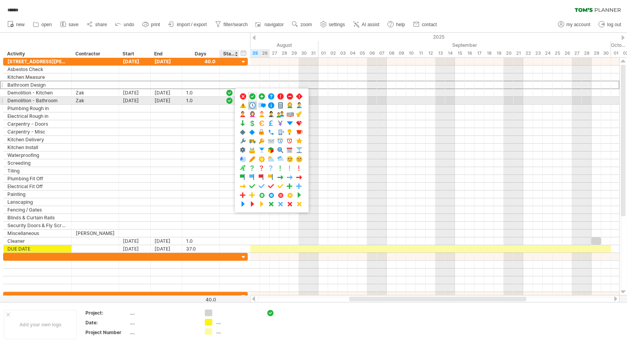
click at [252, 103] on span at bounding box center [253, 105] width 8 height 7
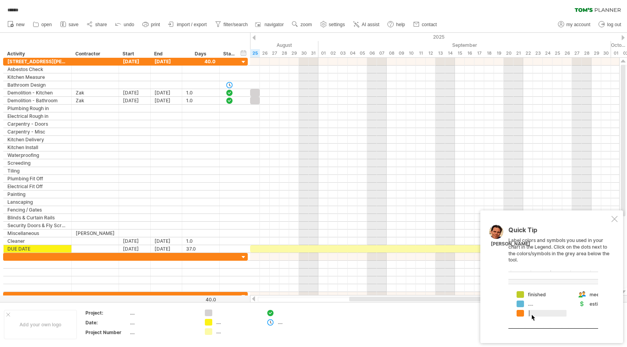
click at [281, 311] on div at bounding box center [299, 313] width 43 height 7
type input "*********"
click at [286, 322] on div "...." at bounding box center [299, 322] width 43 height 7
type input "**********"
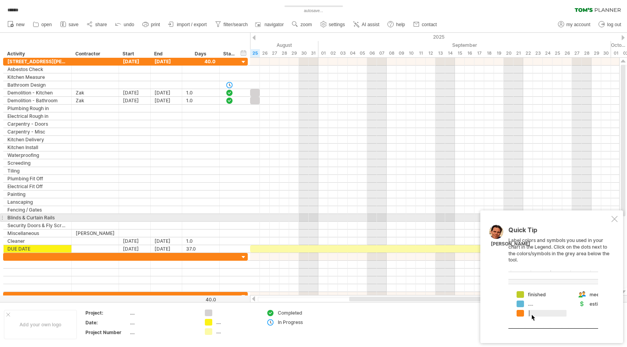
click at [617, 219] on div at bounding box center [615, 219] width 6 height 6
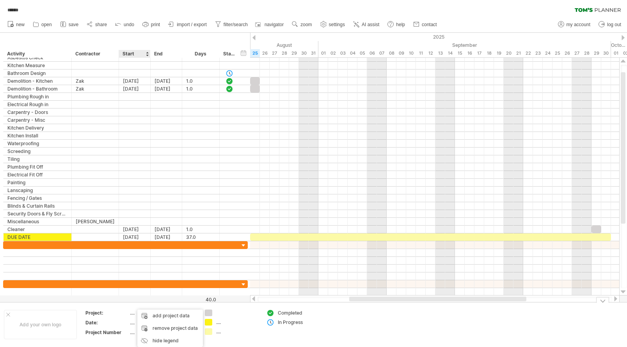
click at [129, 311] on table "Project: .... Date: .... Project Number ...." at bounding box center [141, 324] width 112 height 30
click at [131, 312] on div "...." at bounding box center [163, 313] width 66 height 7
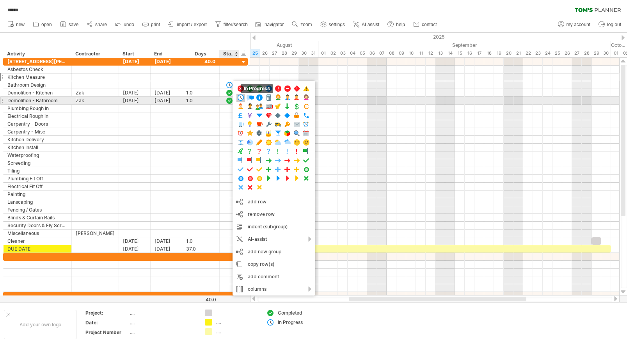
click at [242, 98] on span at bounding box center [241, 97] width 8 height 7
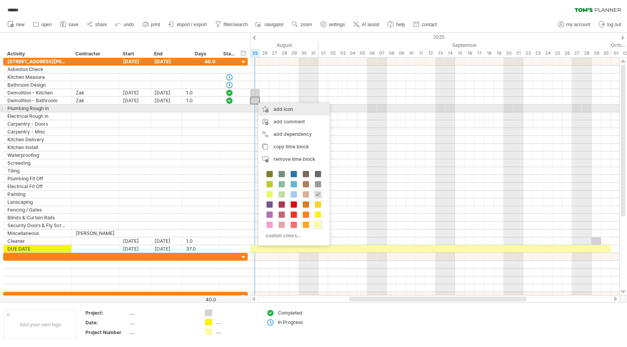
click at [275, 109] on div "add icon" at bounding box center [293, 109] width 71 height 12
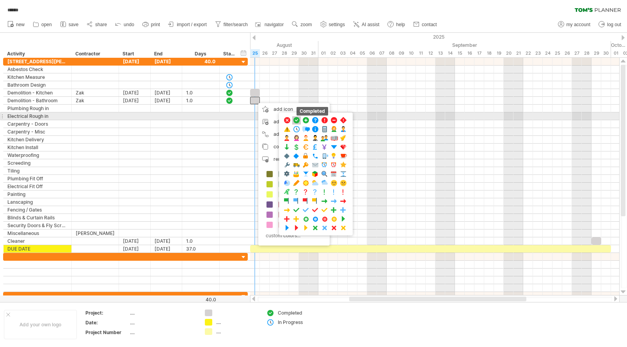
click at [295, 119] on span at bounding box center [297, 120] width 8 height 7
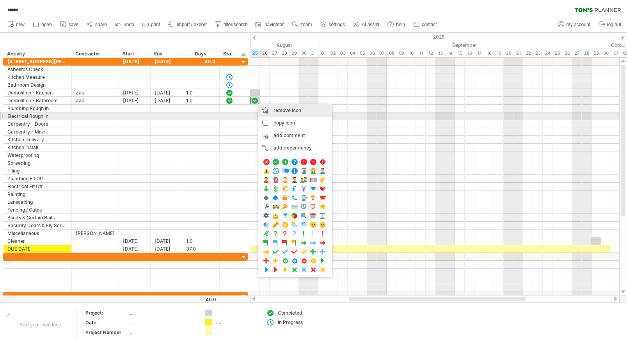
click at [277, 114] on div "remove icon remove selected items" at bounding box center [295, 110] width 74 height 12
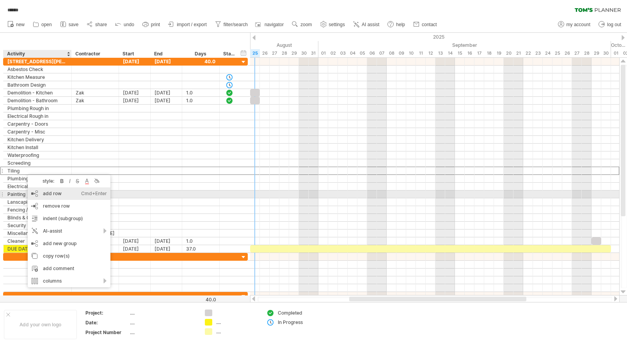
click at [59, 196] on div "add row Ctrl+Enter Cmd+Enter" at bounding box center [69, 193] width 83 height 12
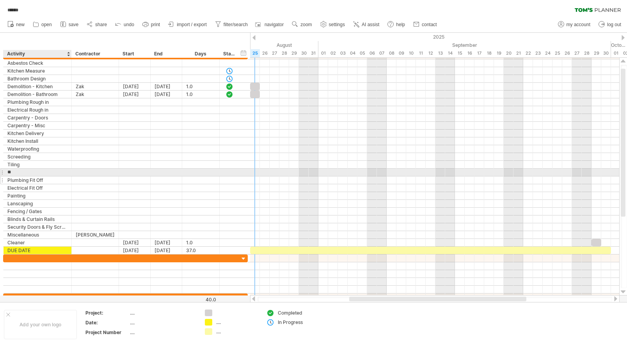
type input "*"
type input "**********"
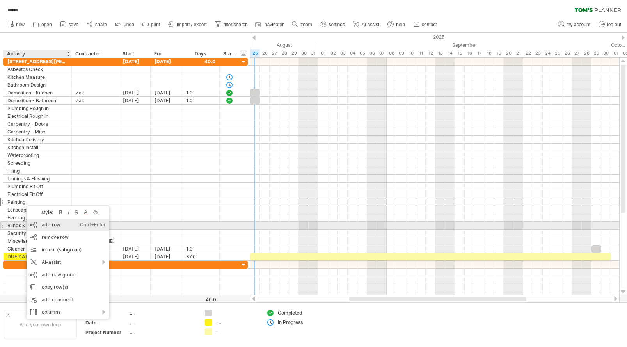
click at [52, 226] on div "add row Ctrl+Enter Cmd+Enter" at bounding box center [68, 225] width 83 height 12
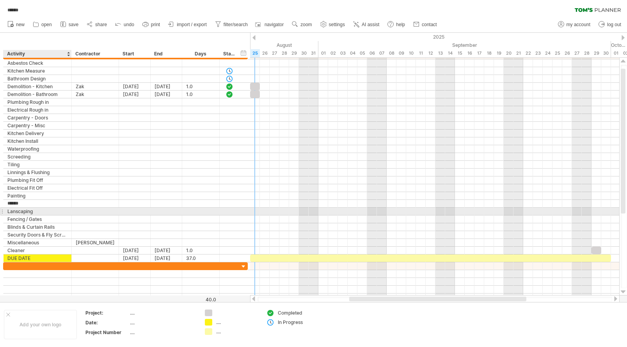
type input "*******"
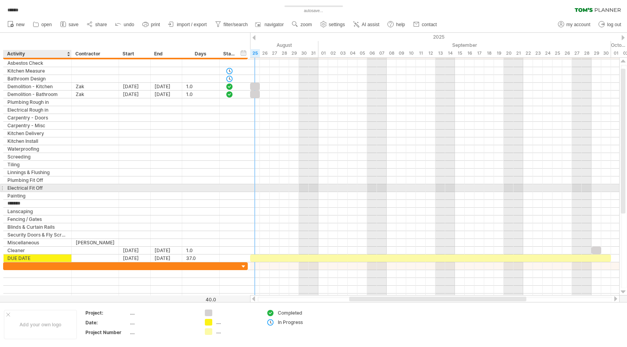
click at [55, 192] on div "**********" at bounding box center [125, 188] width 245 height 8
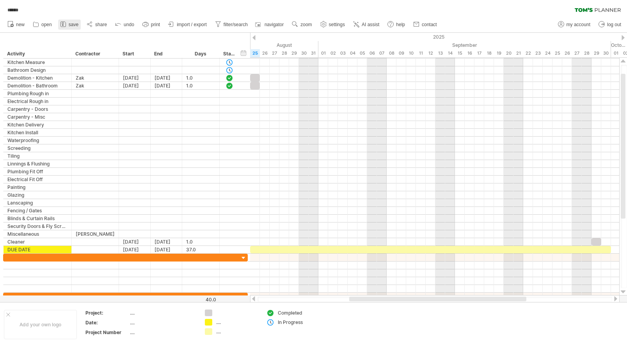
click at [73, 26] on span "save" at bounding box center [74, 24] width 10 height 5
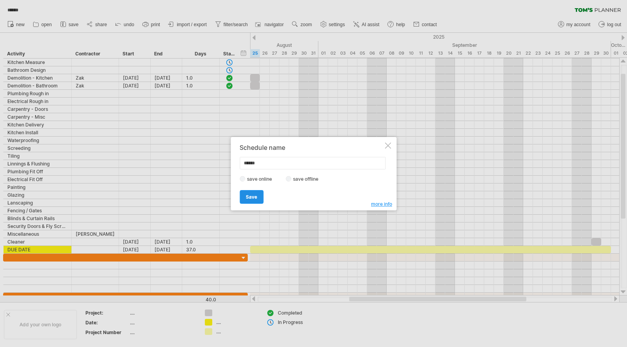
click at [251, 195] on span "Save" at bounding box center [251, 197] width 11 height 6
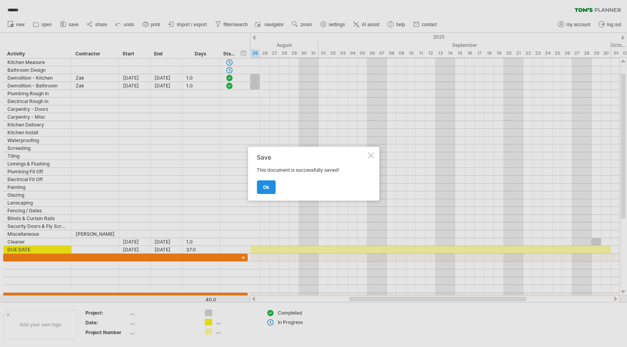
click at [268, 189] on span "ok" at bounding box center [266, 187] width 6 height 6
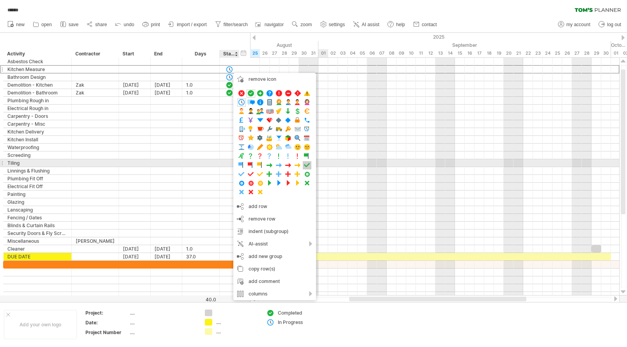
click at [307, 166] on span at bounding box center [307, 165] width 8 height 7
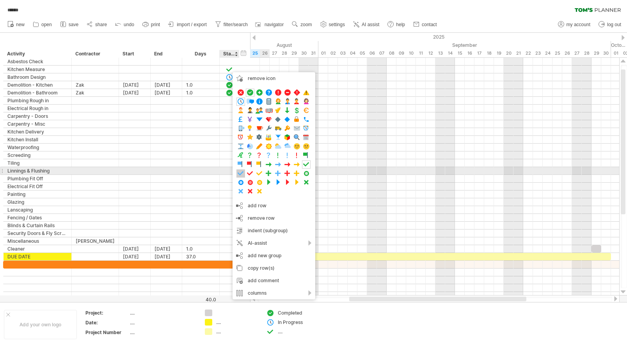
click at [242, 173] on span at bounding box center [241, 173] width 8 height 7
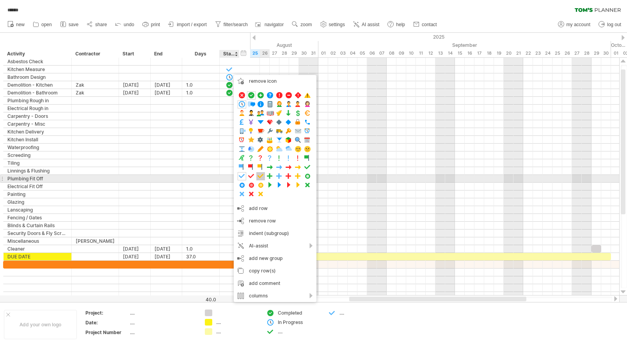
click at [260, 176] on span at bounding box center [261, 176] width 8 height 7
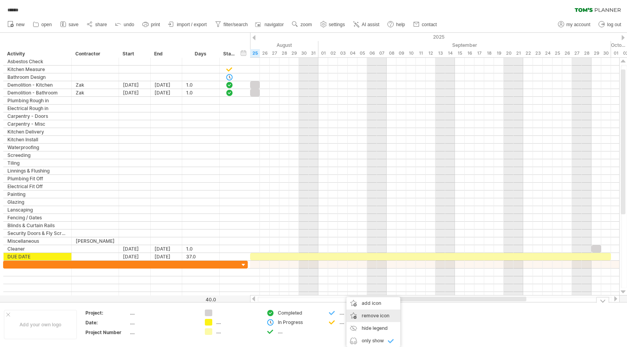
click at [366, 313] on span "remove icon" at bounding box center [376, 316] width 28 height 6
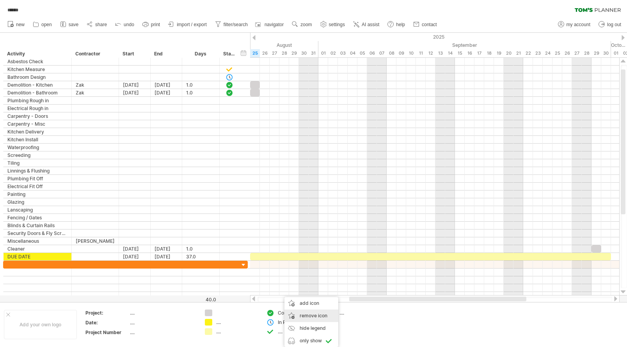
click at [310, 313] on span "remove icon" at bounding box center [314, 316] width 28 height 6
click at [281, 331] on div "...." at bounding box center [299, 331] width 43 height 7
type input "**********"
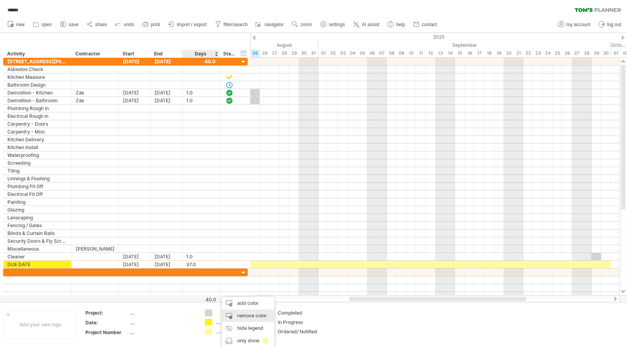
click at [241, 317] on div "remove color" at bounding box center [248, 316] width 52 height 12
click at [241, 311] on div "remove color" at bounding box center [248, 316] width 52 height 12
click at [236, 316] on div "remove color" at bounding box center [240, 316] width 52 height 12
click at [212, 314] on td at bounding box center [232, 325] width 62 height 30
click at [71, 26] on span "save" at bounding box center [74, 24] width 10 height 5
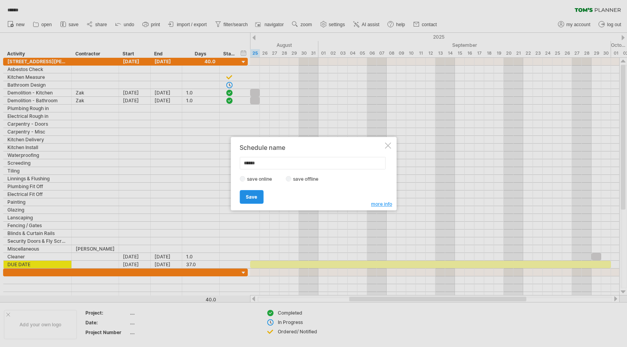
click at [254, 200] on link "Save" at bounding box center [252, 197] width 24 height 14
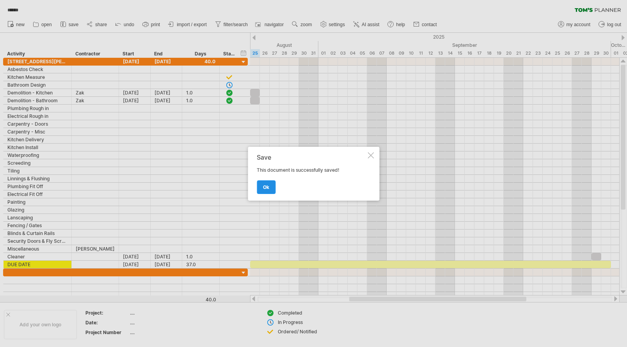
click at [266, 187] on span "ok" at bounding box center [266, 187] width 6 height 6
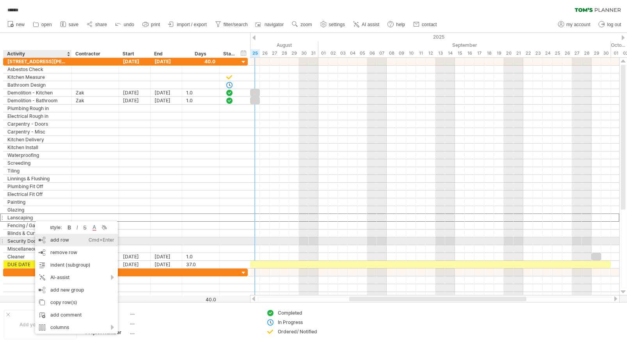
click at [57, 241] on div "add row Ctrl+Enter Cmd+Enter" at bounding box center [76, 240] width 83 height 12
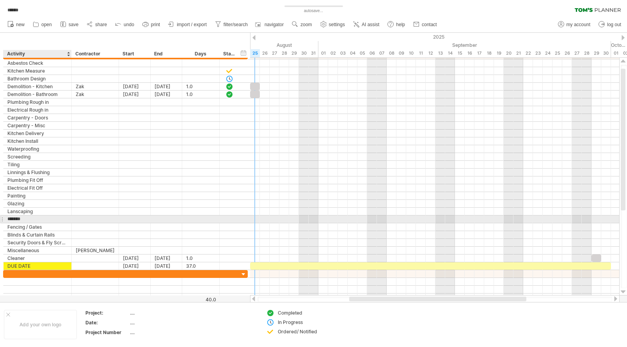
type input "********"
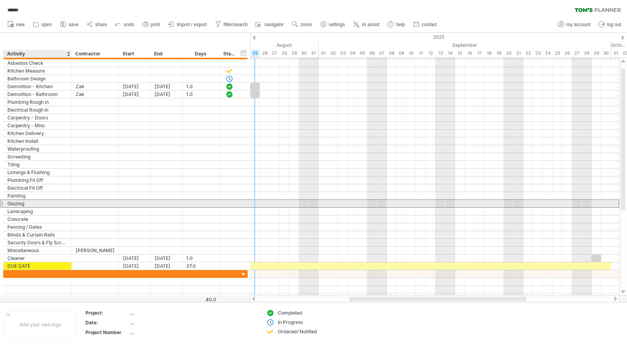
click at [48, 206] on div "Glazing" at bounding box center [37, 203] width 60 height 7
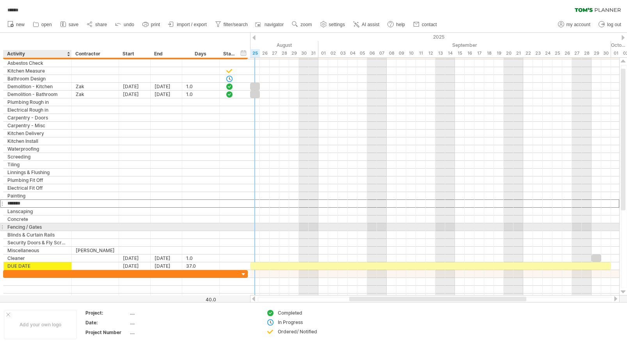
click at [34, 224] on div "Fencing / Gates" at bounding box center [37, 226] width 60 height 7
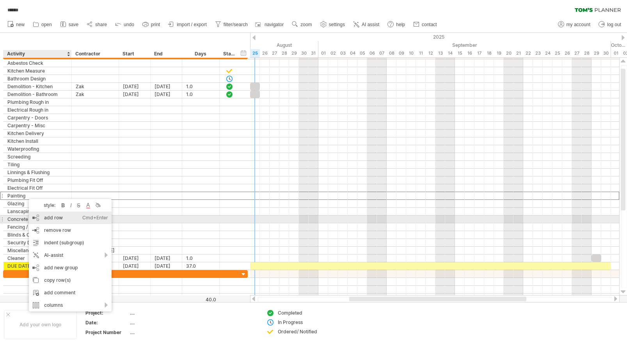
click at [51, 216] on div "add row Ctrl+Enter Cmd+Enter" at bounding box center [70, 218] width 83 height 12
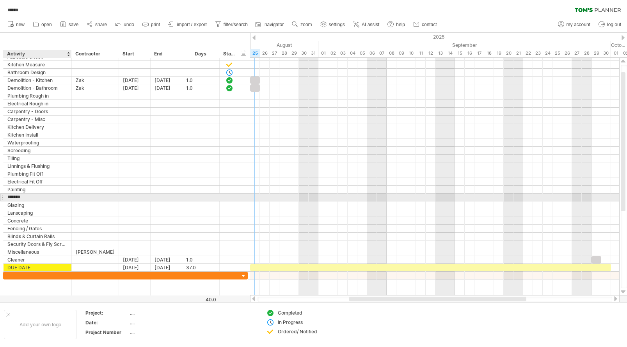
type input "********"
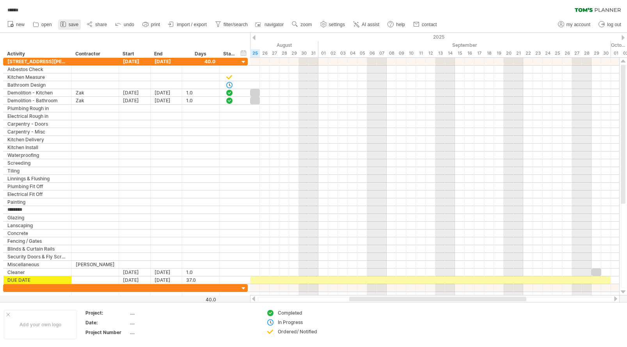
click at [73, 21] on link "save" at bounding box center [69, 25] width 23 height 10
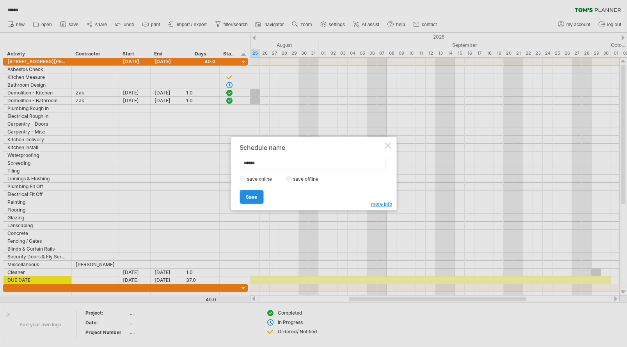
click at [250, 196] on span "Save" at bounding box center [251, 197] width 11 height 6
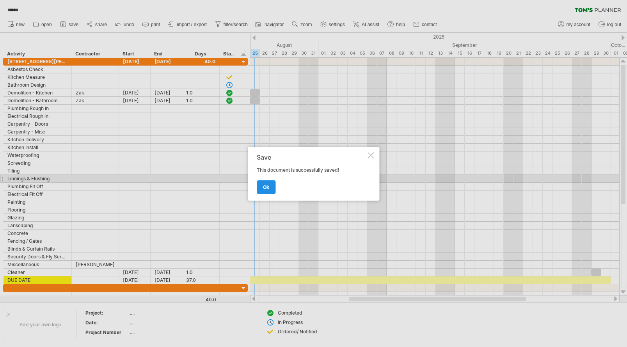
click at [263, 186] on span "ok" at bounding box center [266, 187] width 6 height 6
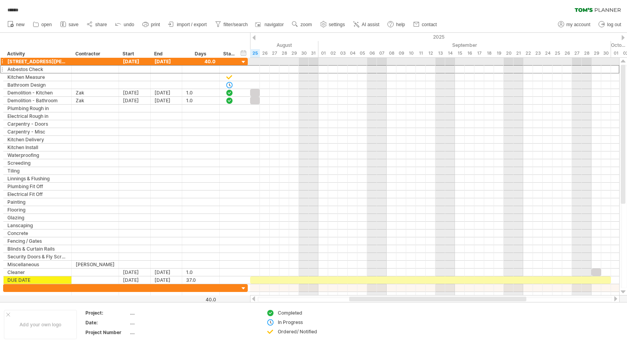
click at [246, 65] on div "**********" at bounding box center [125, 69] width 245 height 8
click at [244, 61] on div at bounding box center [243, 62] width 7 height 7
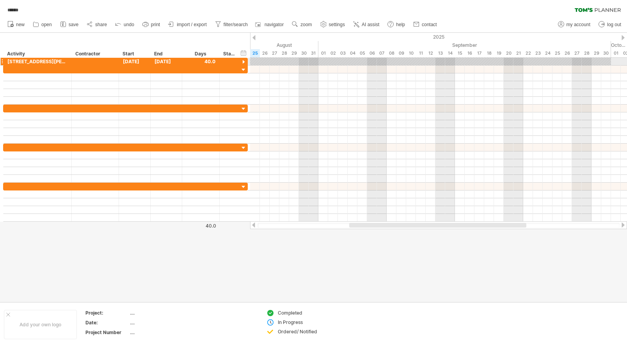
click at [244, 61] on div at bounding box center [243, 62] width 7 height 7
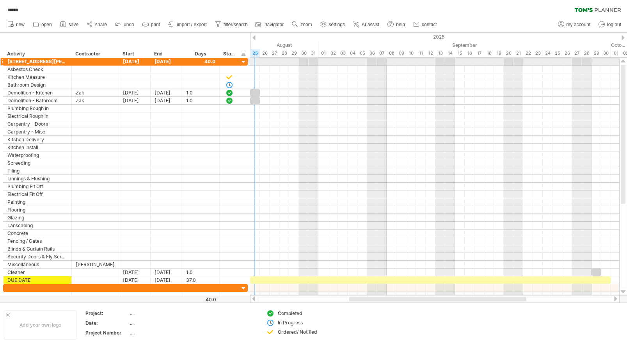
click at [244, 62] on div at bounding box center [243, 62] width 7 height 7
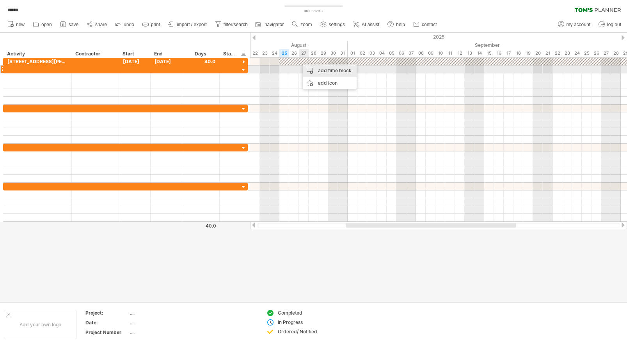
click at [318, 71] on div "add time block" at bounding box center [330, 70] width 54 height 12
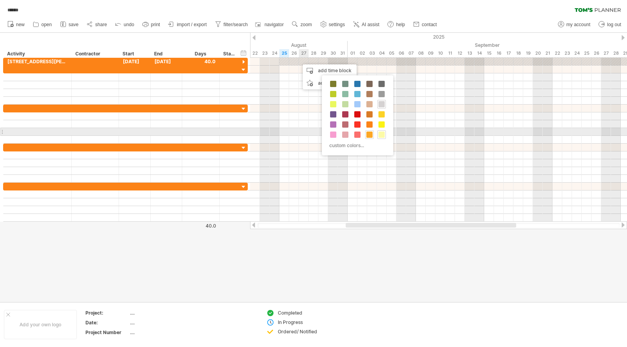
click at [370, 135] on span at bounding box center [370, 135] width 6 height 6
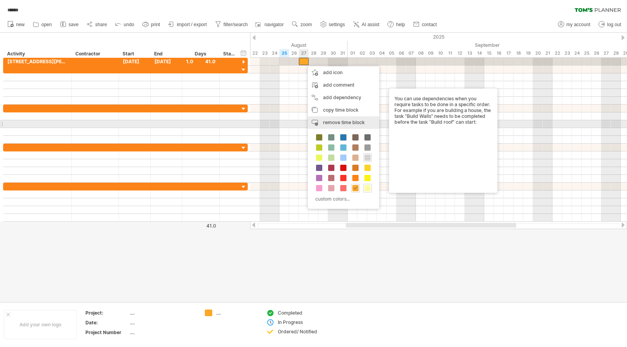
click at [340, 123] on span "remove time block" at bounding box center [344, 122] width 42 height 6
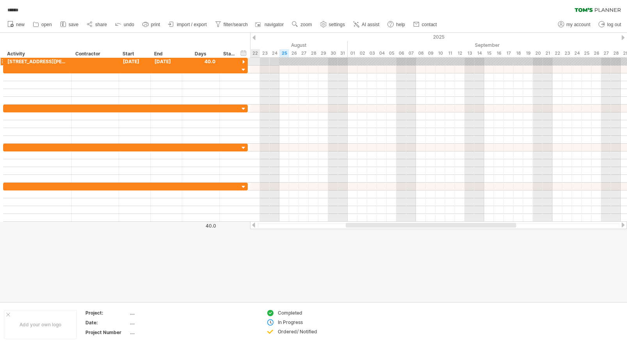
click at [242, 61] on div at bounding box center [243, 62] width 7 height 7
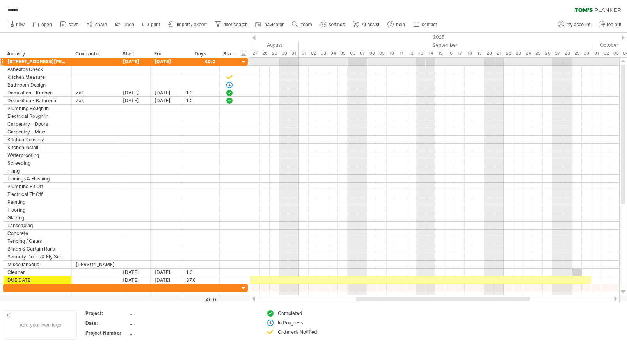
click at [244, 62] on div at bounding box center [243, 62] width 7 height 7
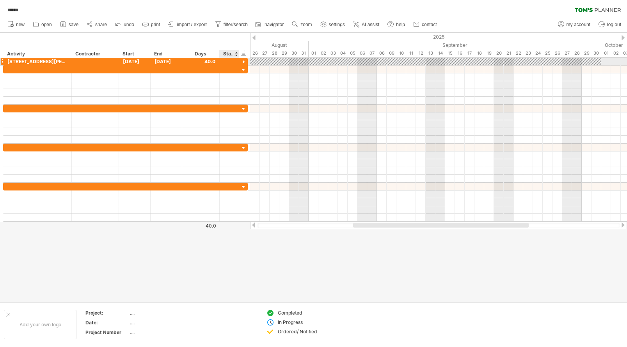
click at [243, 61] on div at bounding box center [243, 62] width 7 height 7
